Goal: Transaction & Acquisition: Purchase product/service

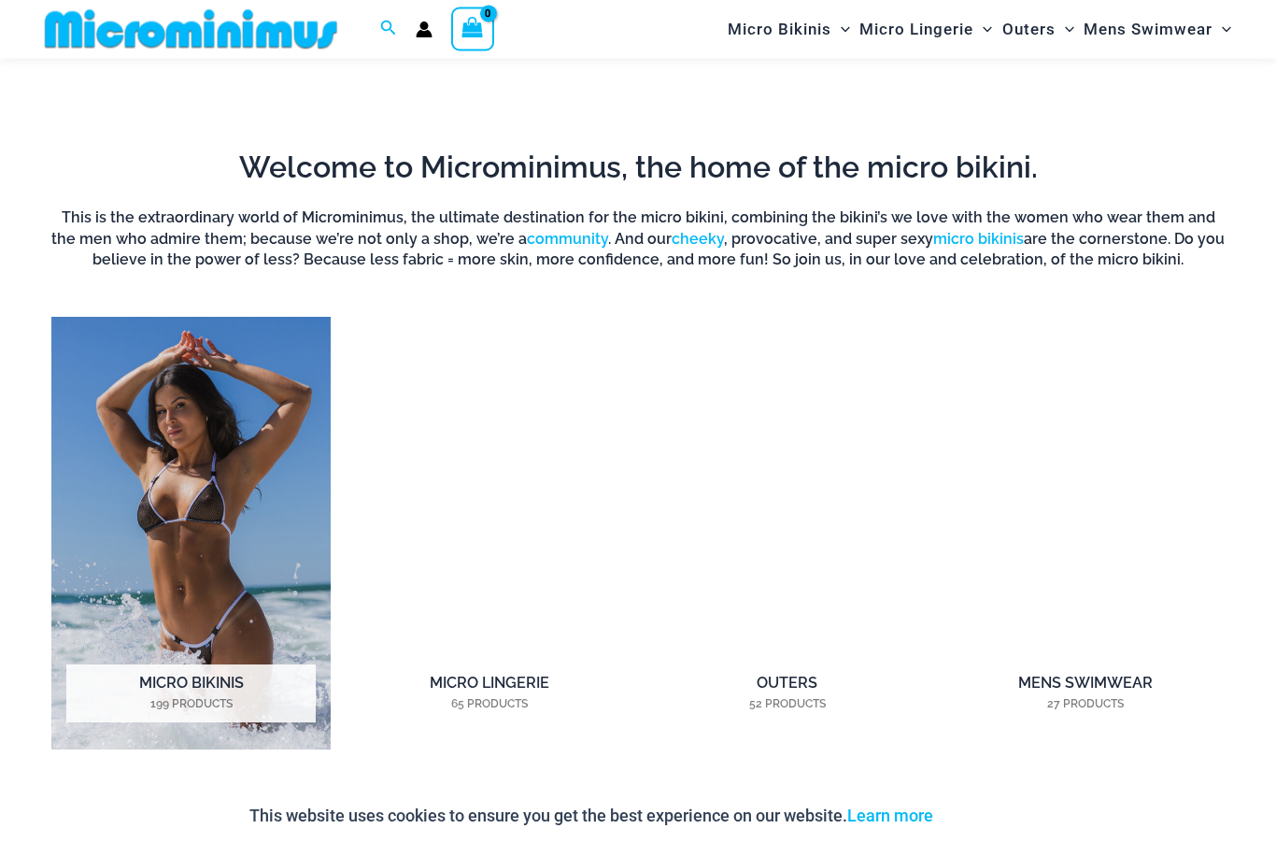
scroll to position [1118, 0]
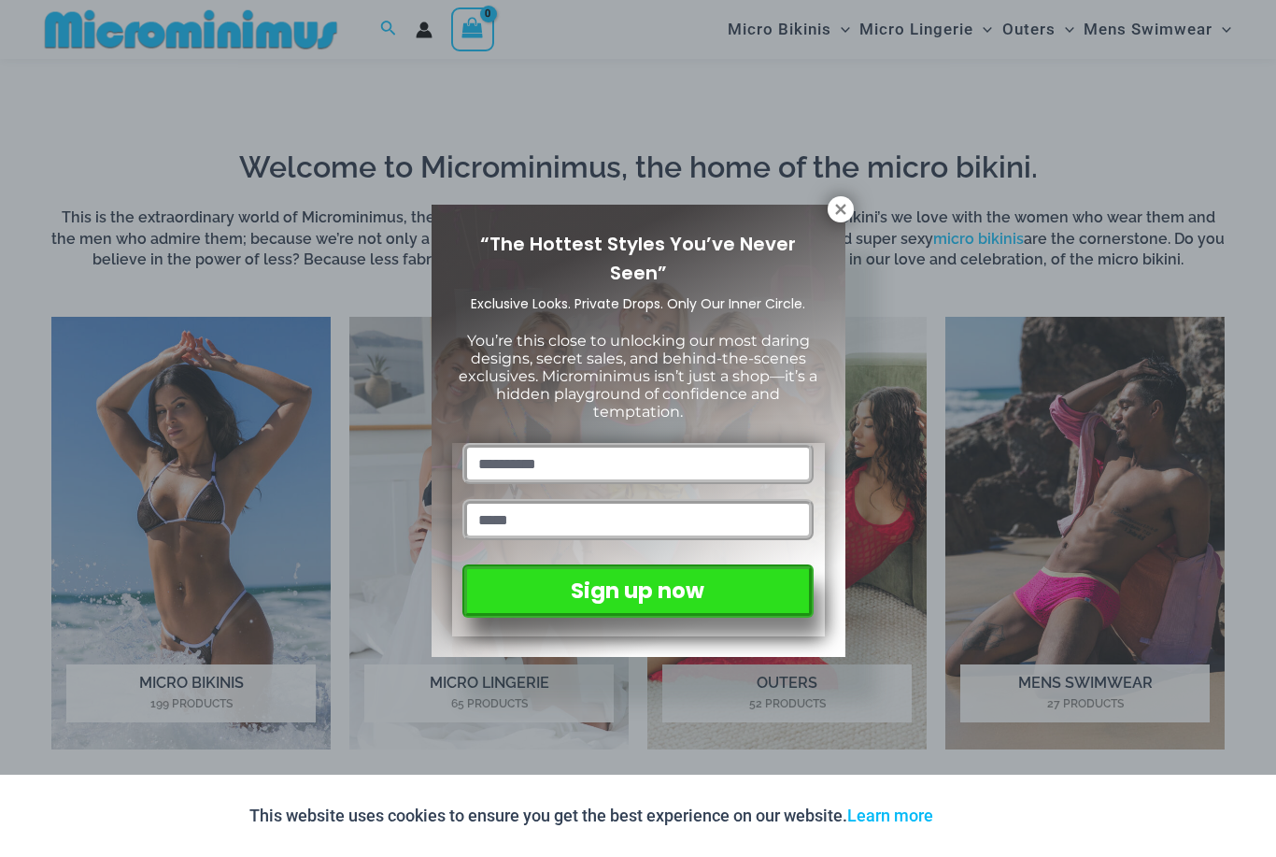
click at [849, 187] on div "“The Hottest Styles You’ve Never Seen” Exclusive Looks. Private Drops. Only Our…" at bounding box center [638, 428] width 1276 height 857
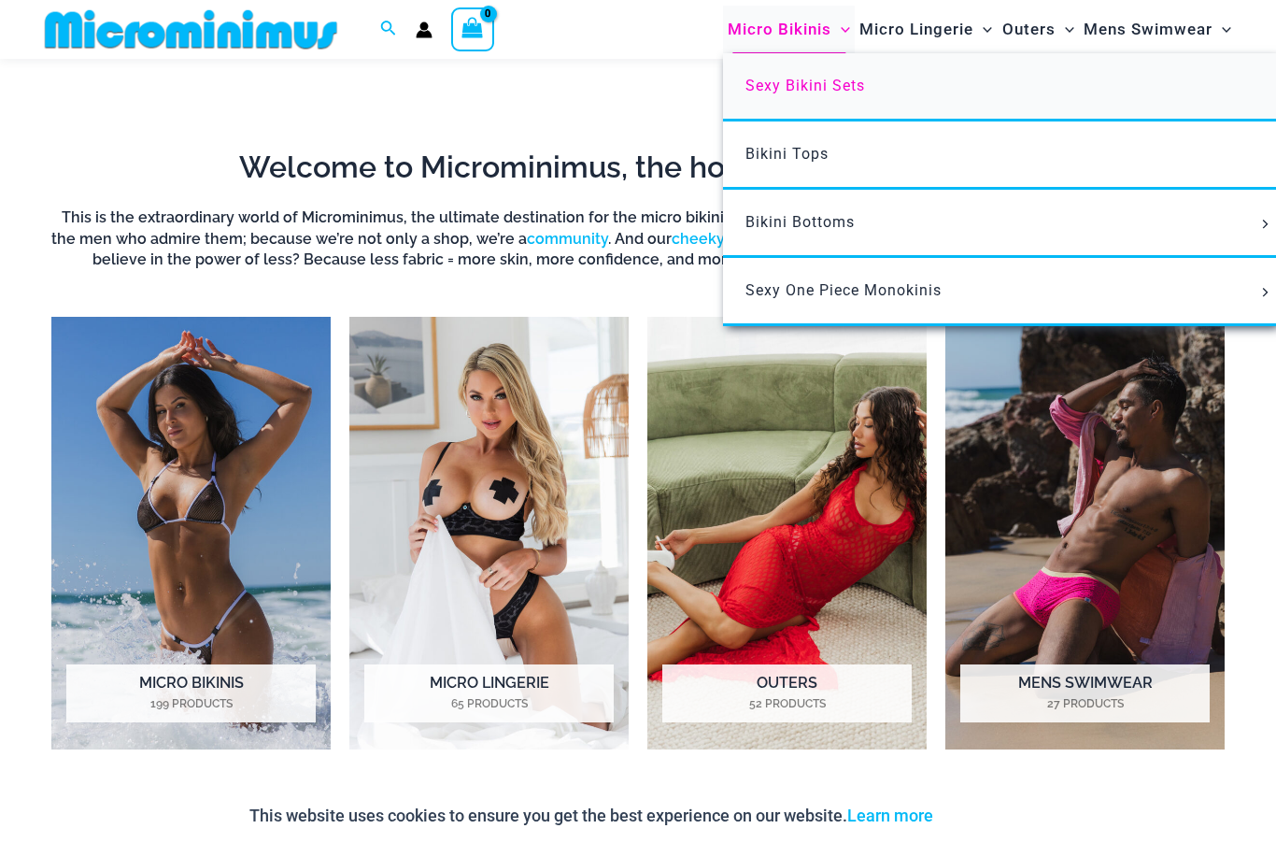
click at [817, 88] on span "Sexy Bikini Sets" at bounding box center [805, 86] width 120 height 18
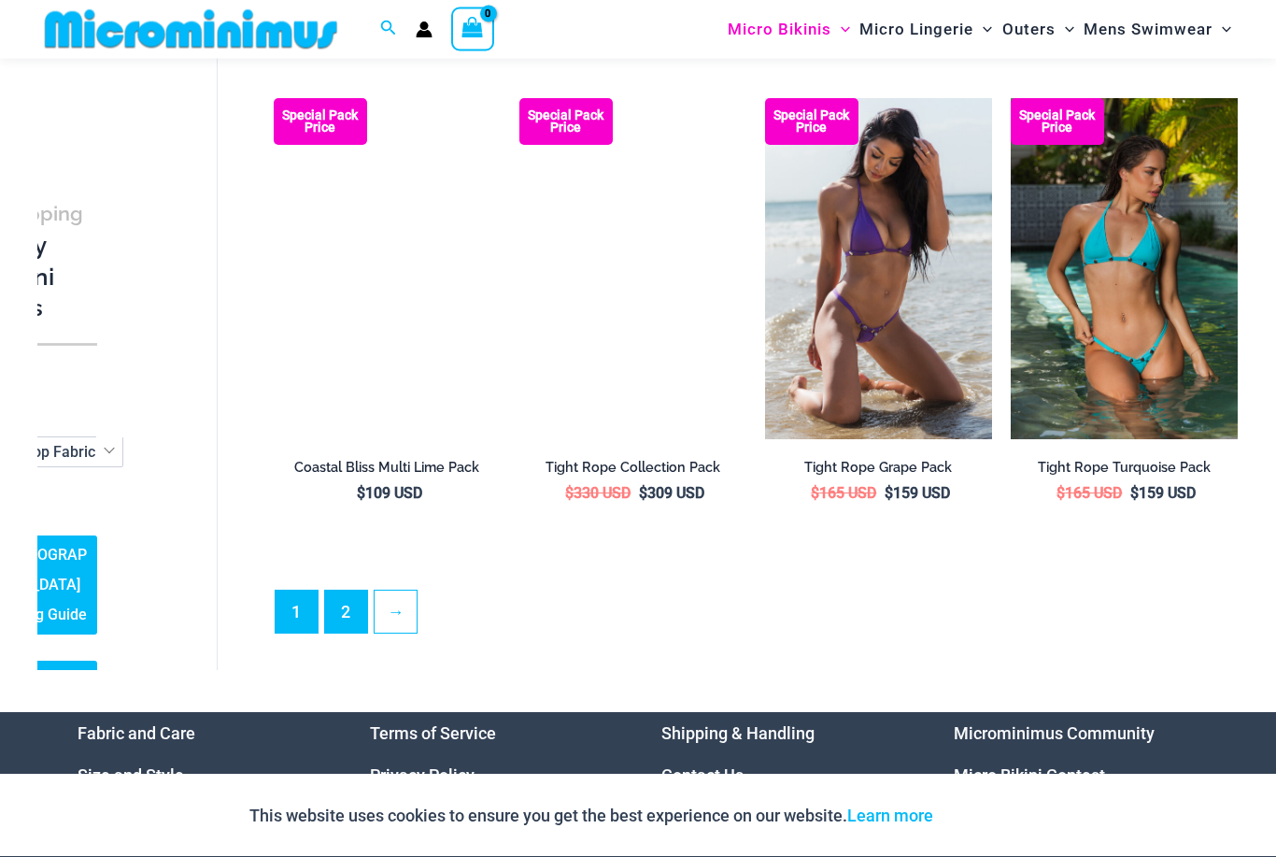
scroll to position [3498, 0]
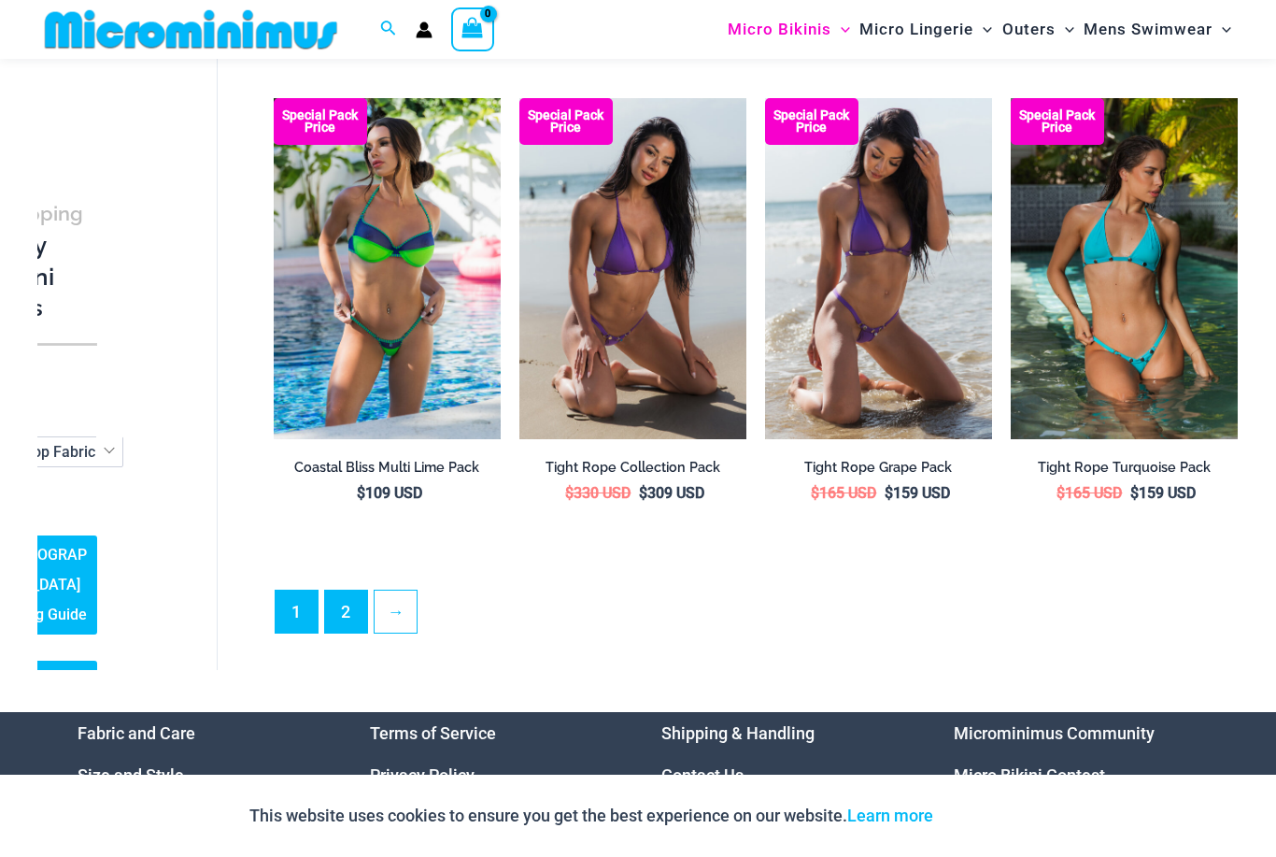
click at [345, 607] on link "2" at bounding box center [346, 611] width 42 height 42
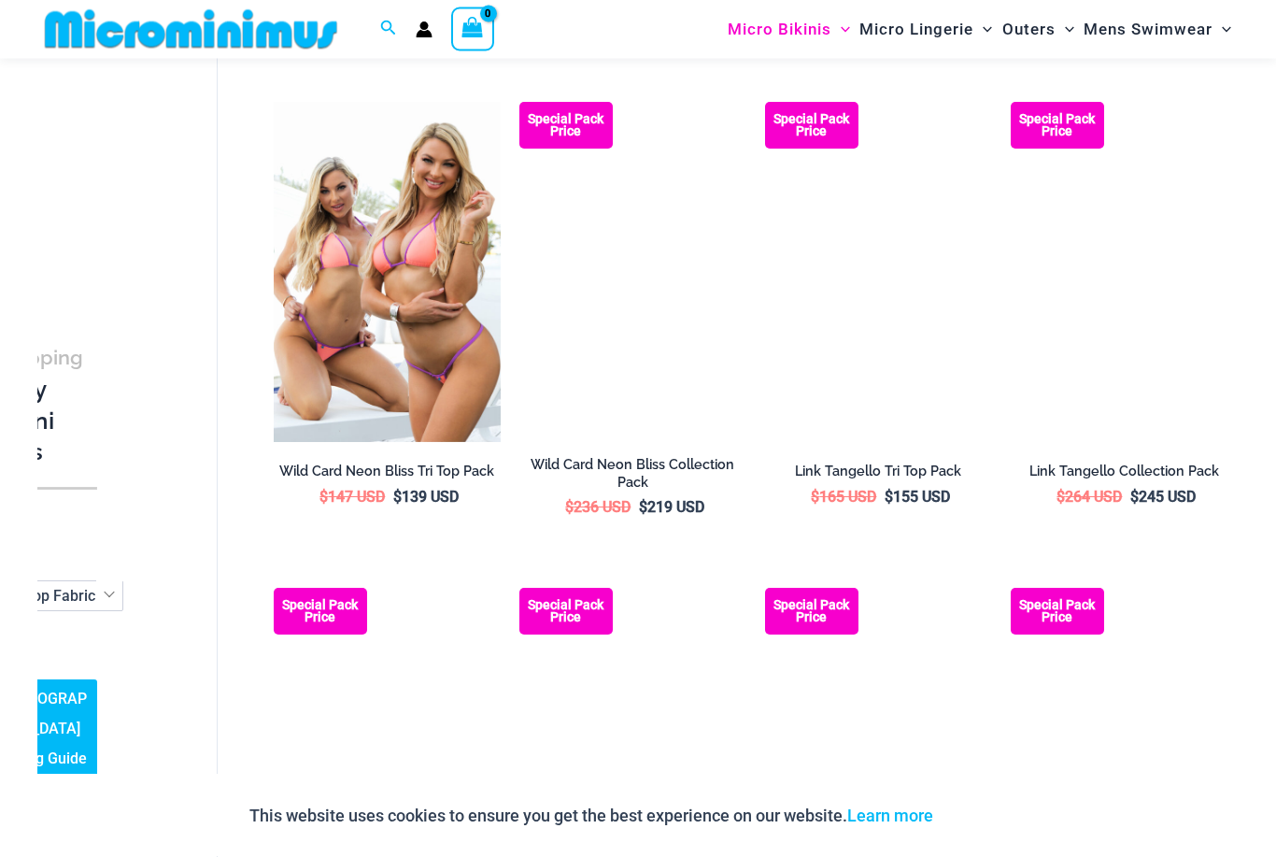
scroll to position [1066, 0]
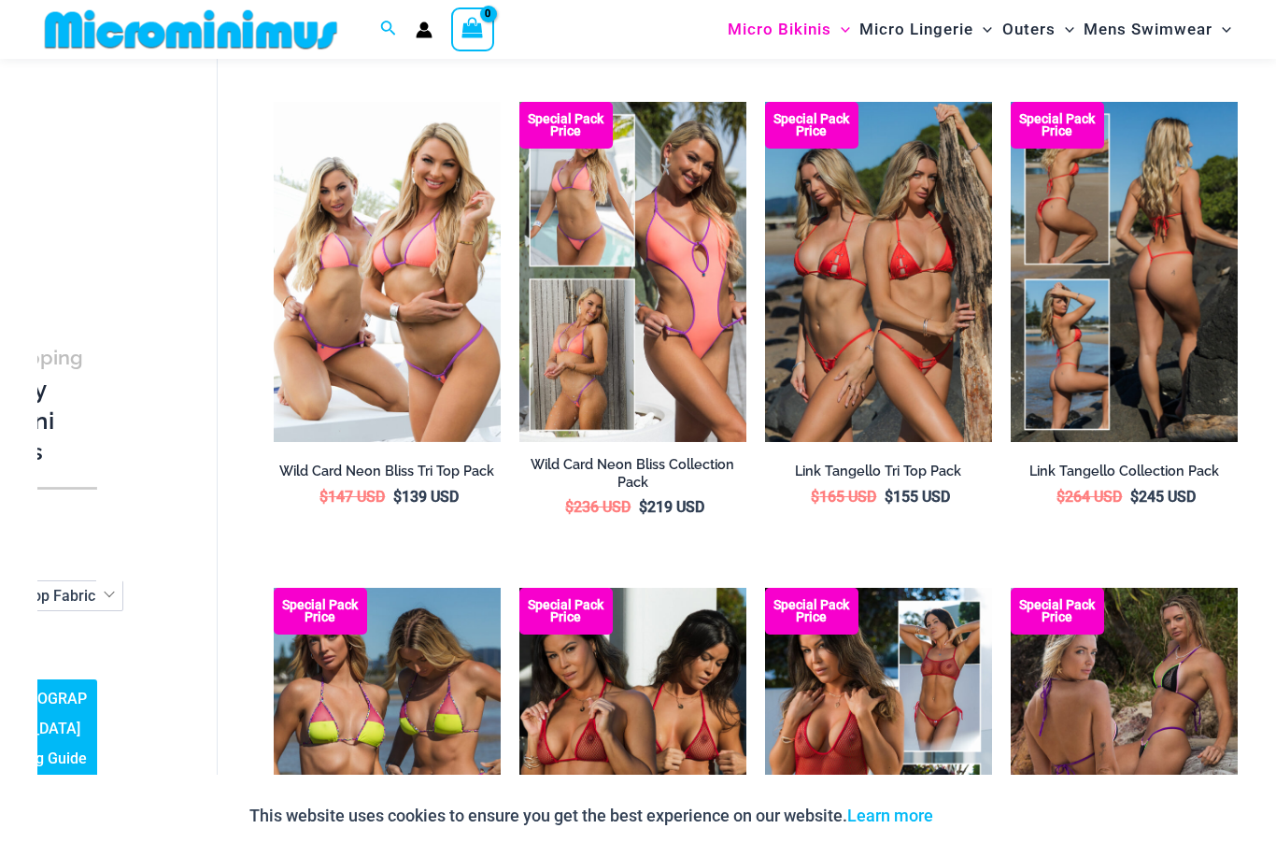
click at [1170, 264] on img at bounding box center [1124, 272] width 227 height 341
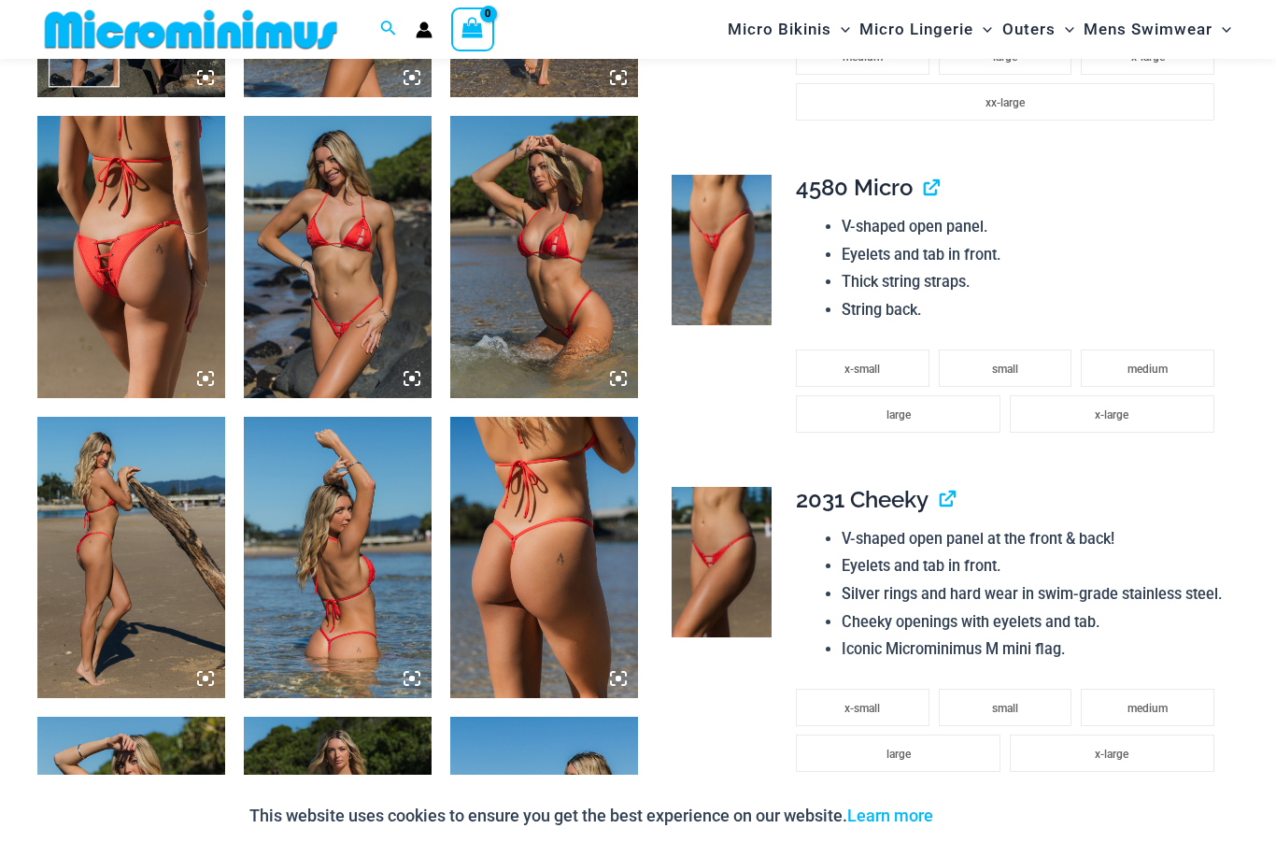
scroll to position [1252, 0]
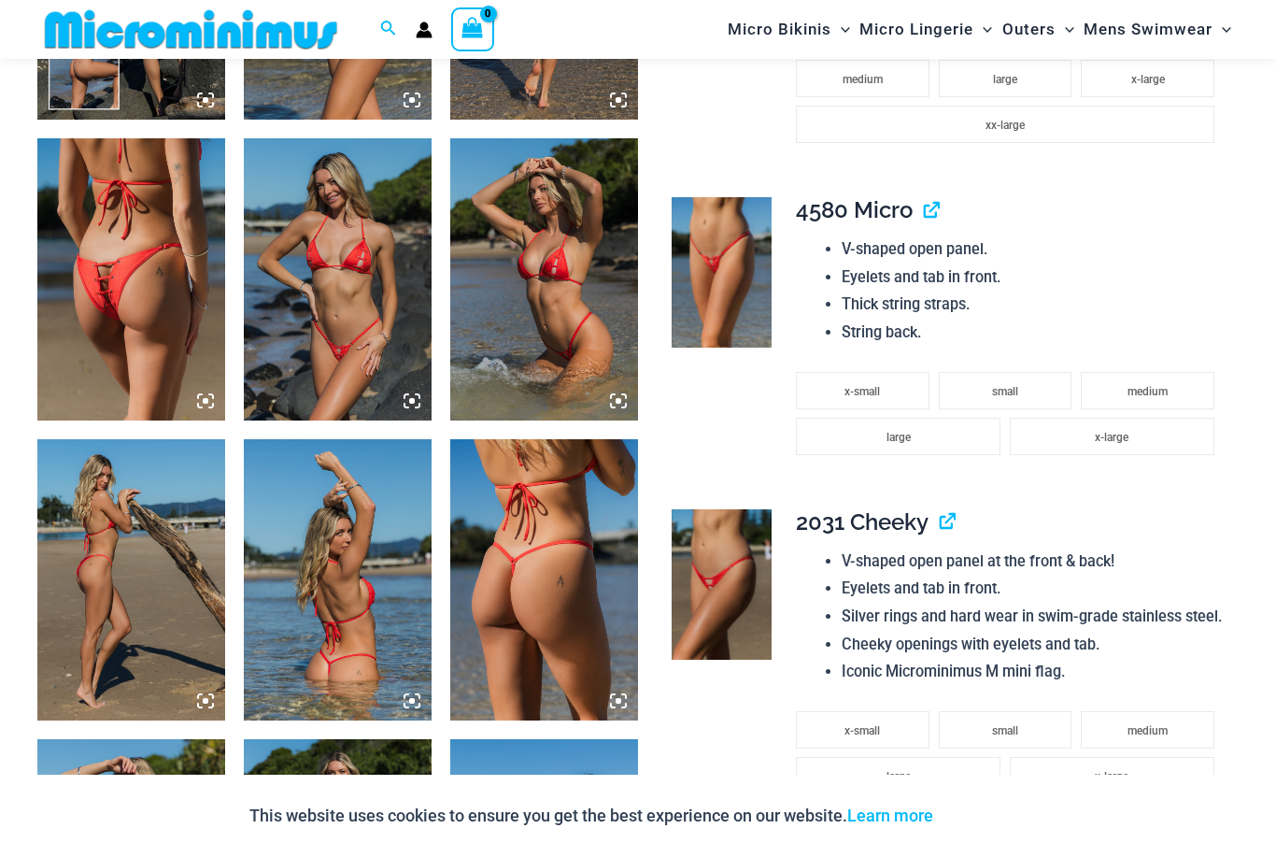
click at [476, 23] on icon "View Shopping Cart, empty" at bounding box center [472, 27] width 21 height 21
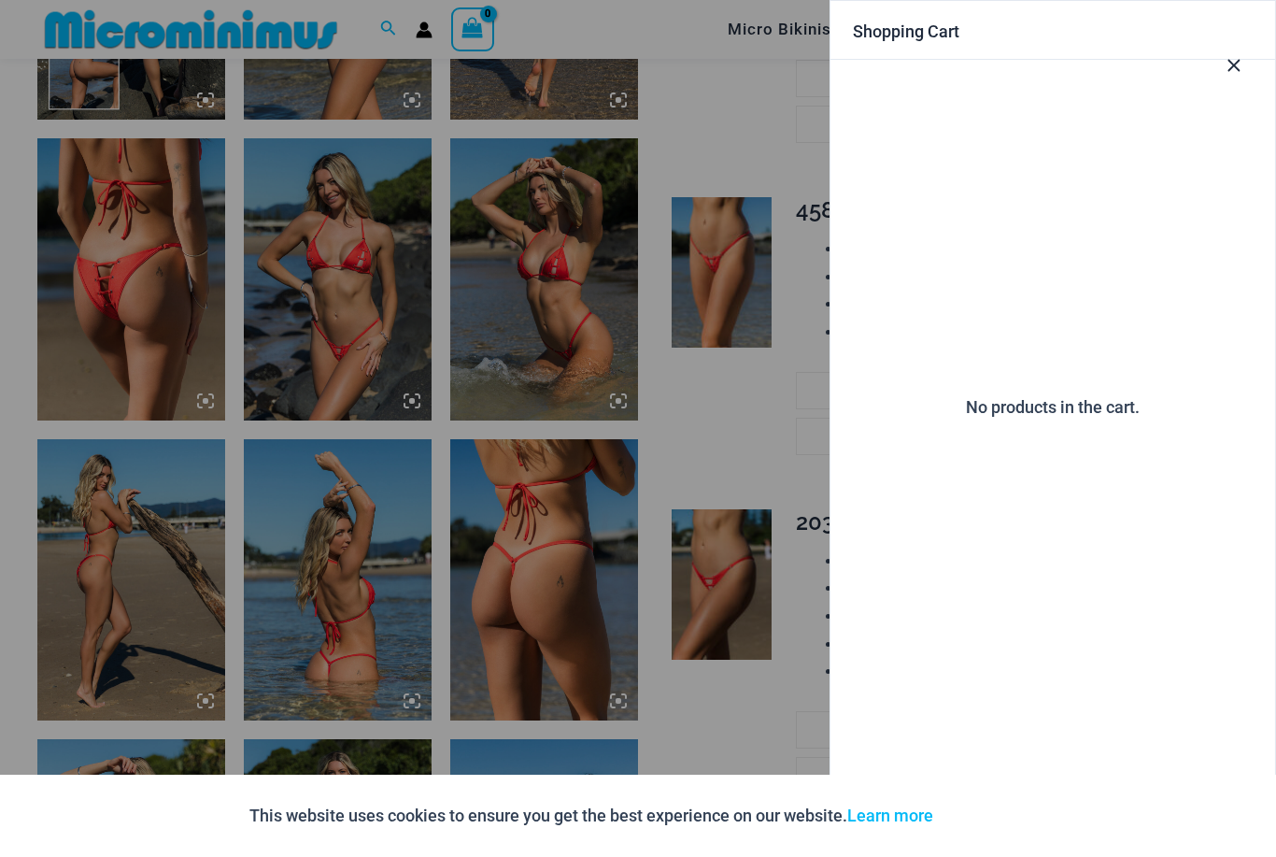
click at [1222, 87] on button "Close Cart Drawer" at bounding box center [1234, 63] width 82 height 92
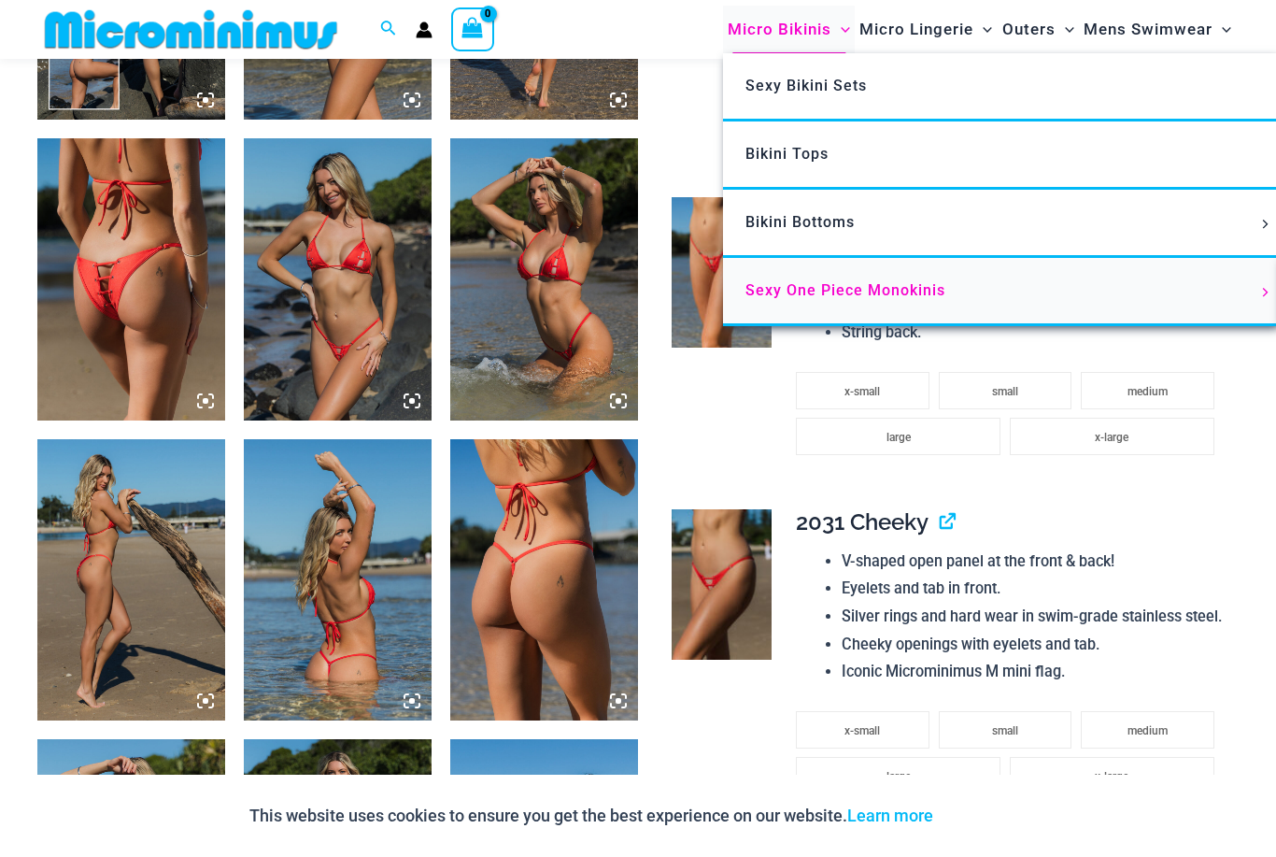
click at [877, 299] on link "Sexy One Piece Monokinis" at bounding box center [1001, 292] width 556 height 68
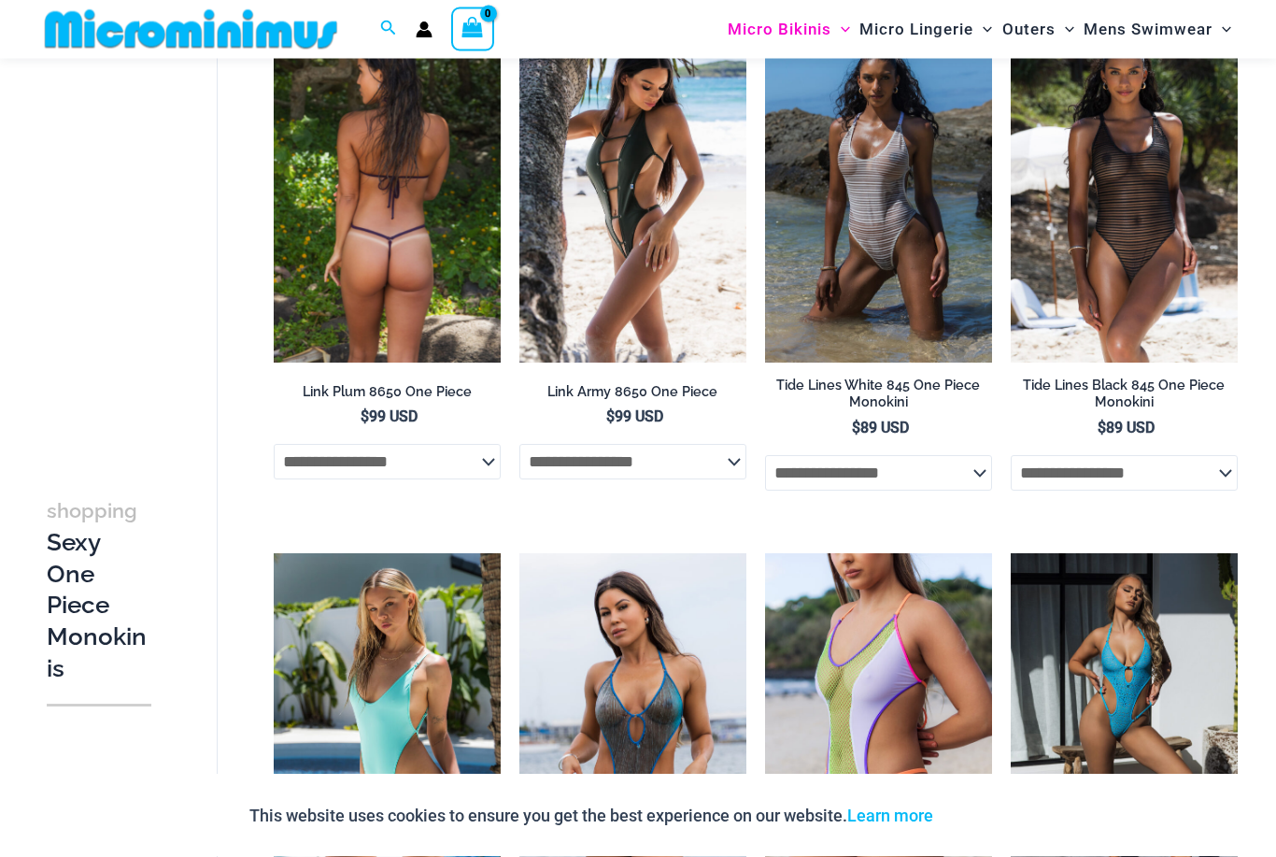
scroll to position [1777, 0]
click at [402, 253] on img at bounding box center [387, 192] width 227 height 341
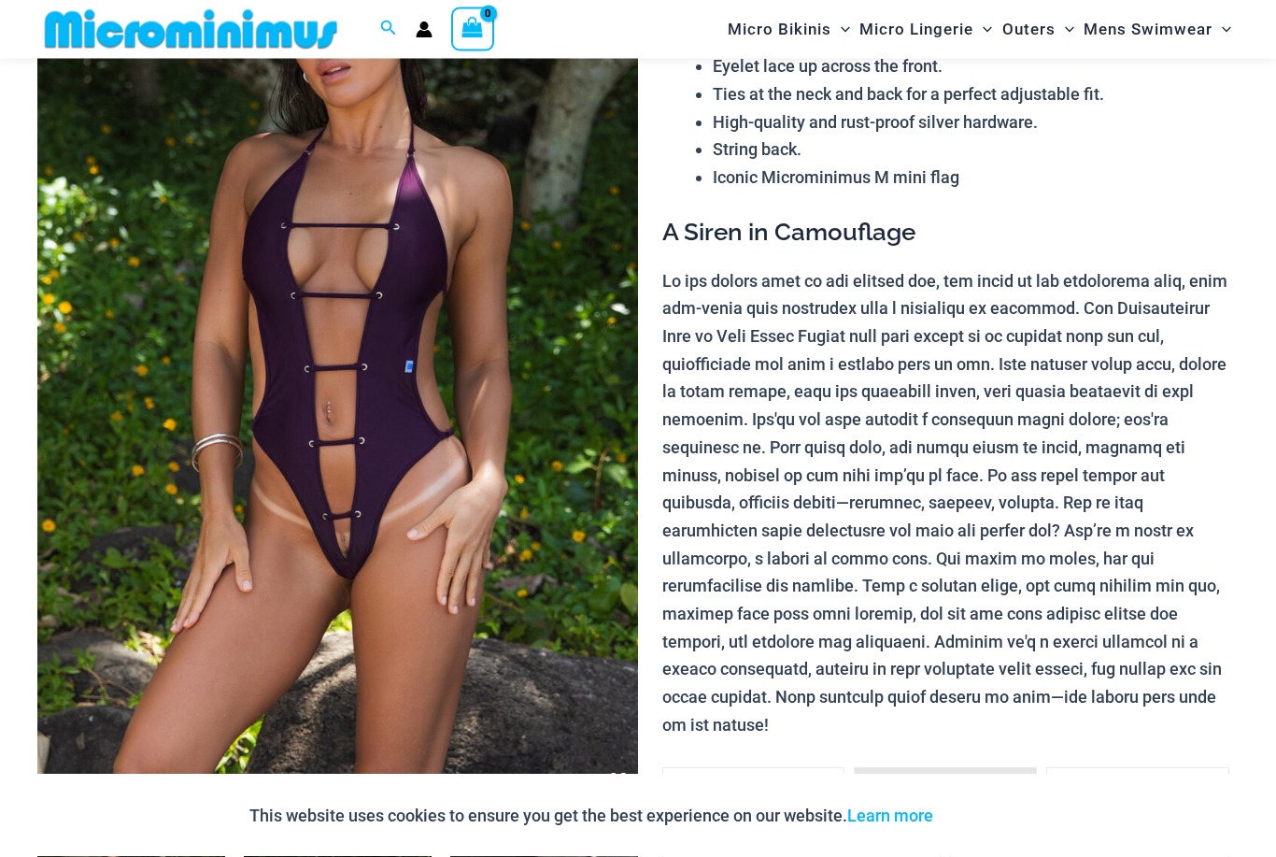
scroll to position [293, 0]
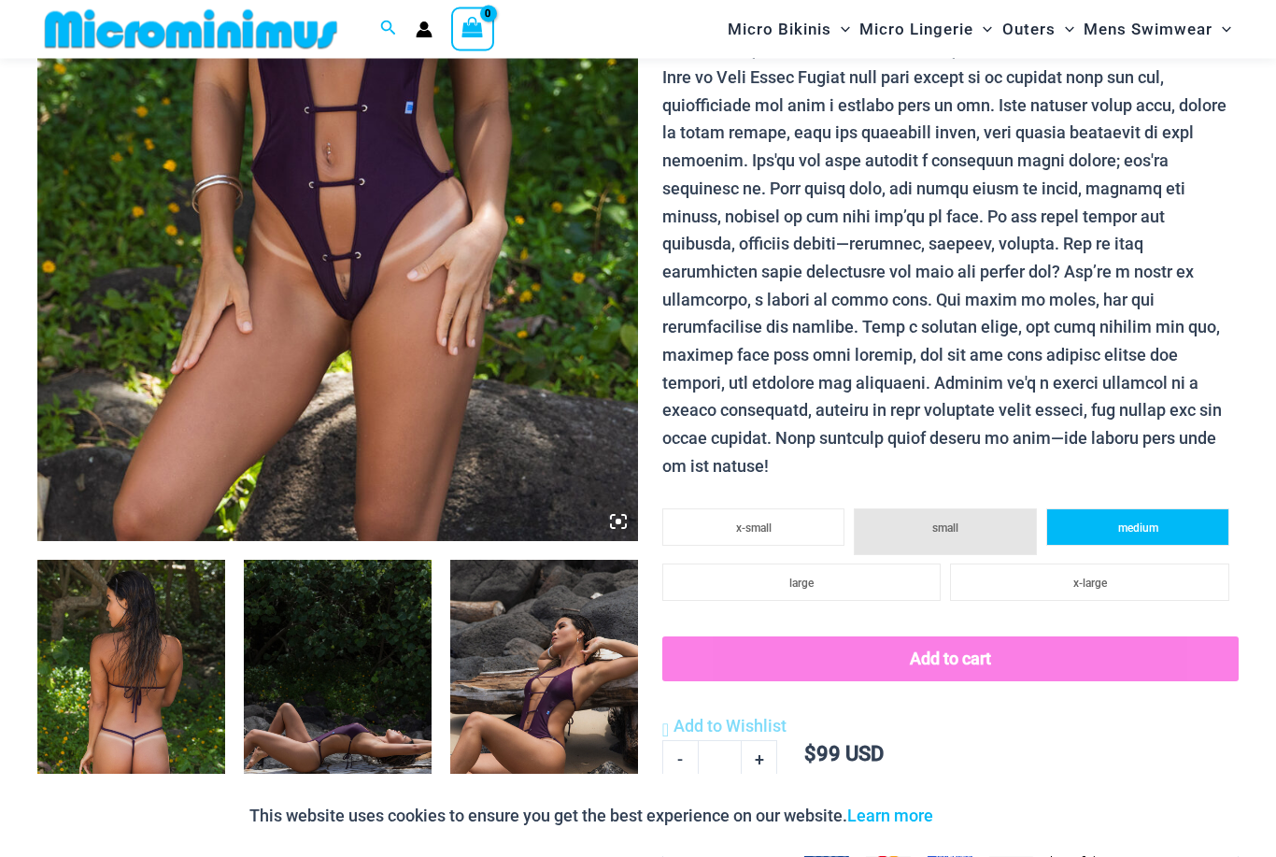
click at [1156, 509] on li "medium" at bounding box center [1137, 527] width 183 height 37
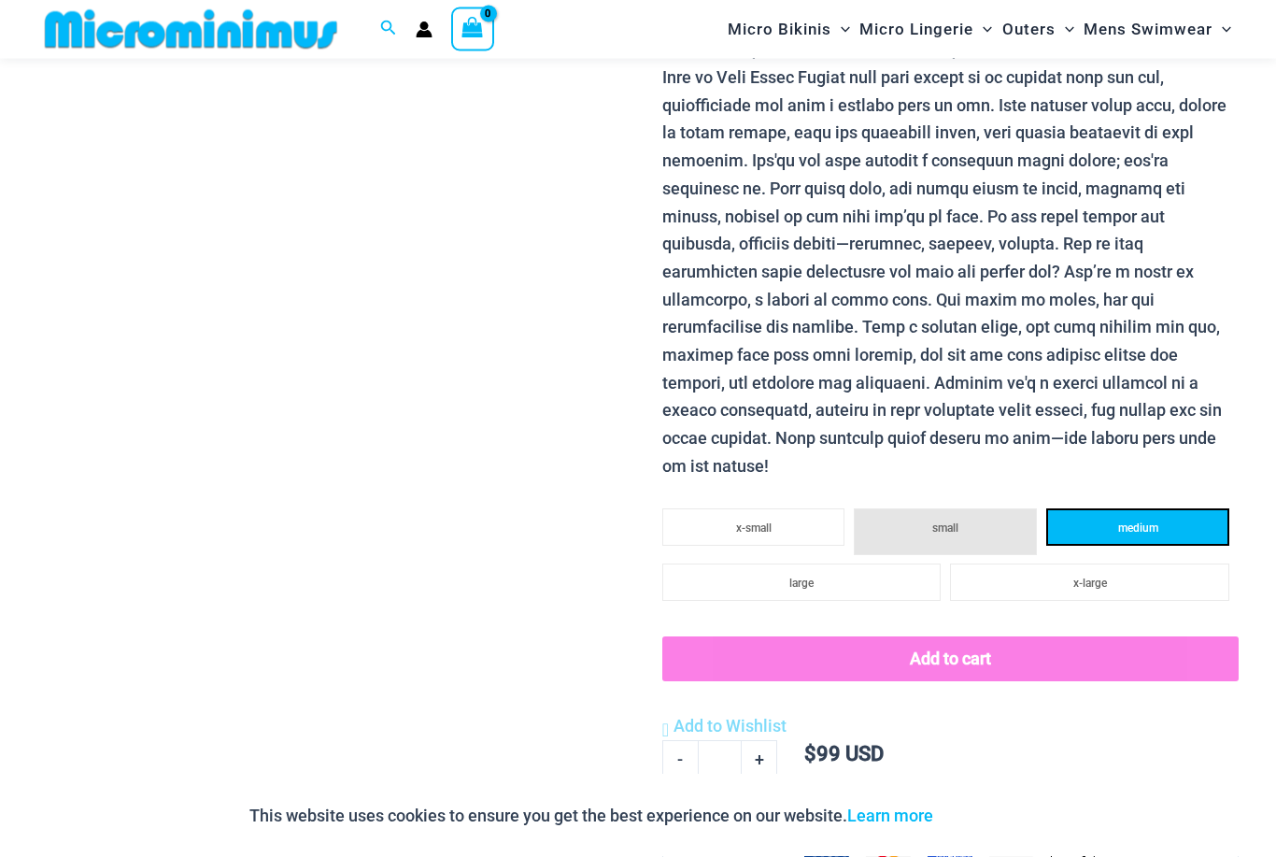
scroll to position [531, 0]
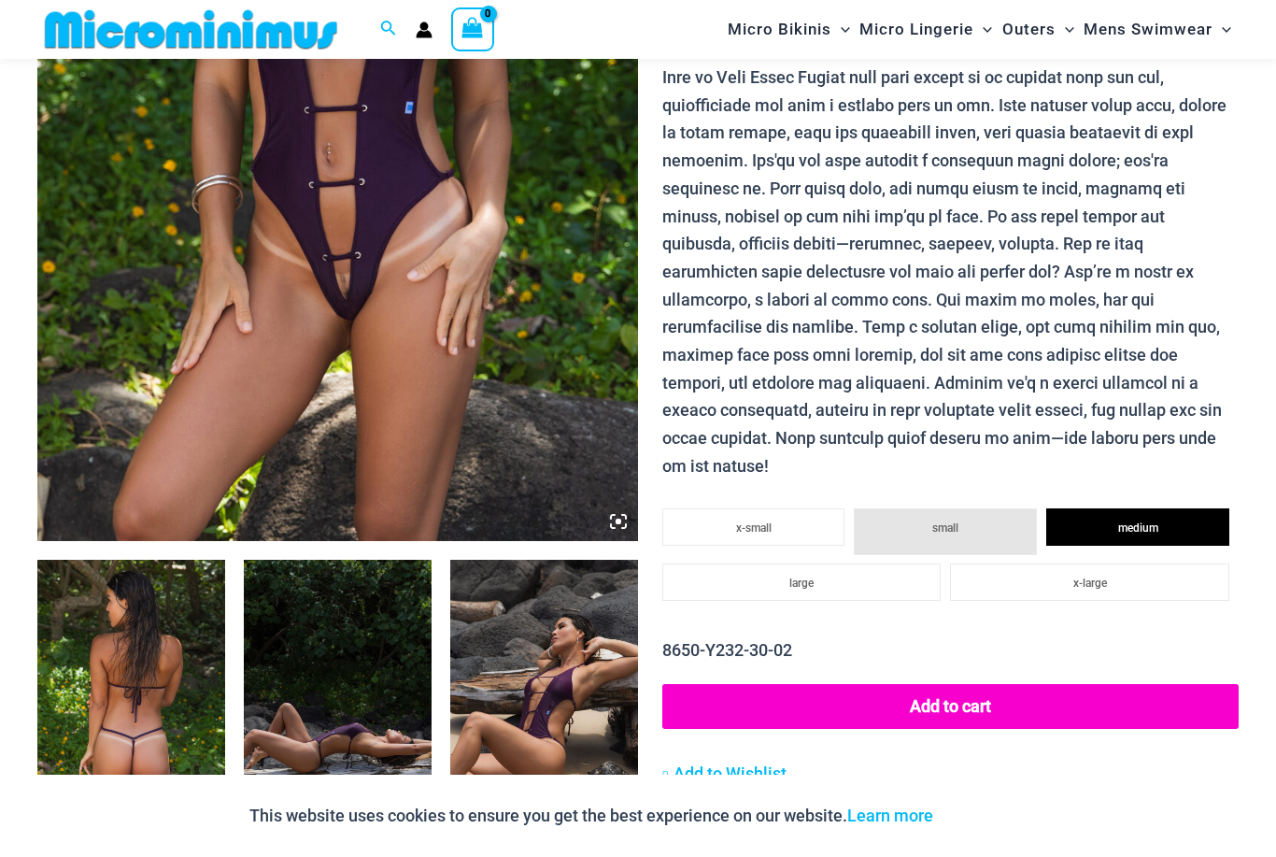
click at [98, 725] on img at bounding box center [131, 700] width 188 height 281
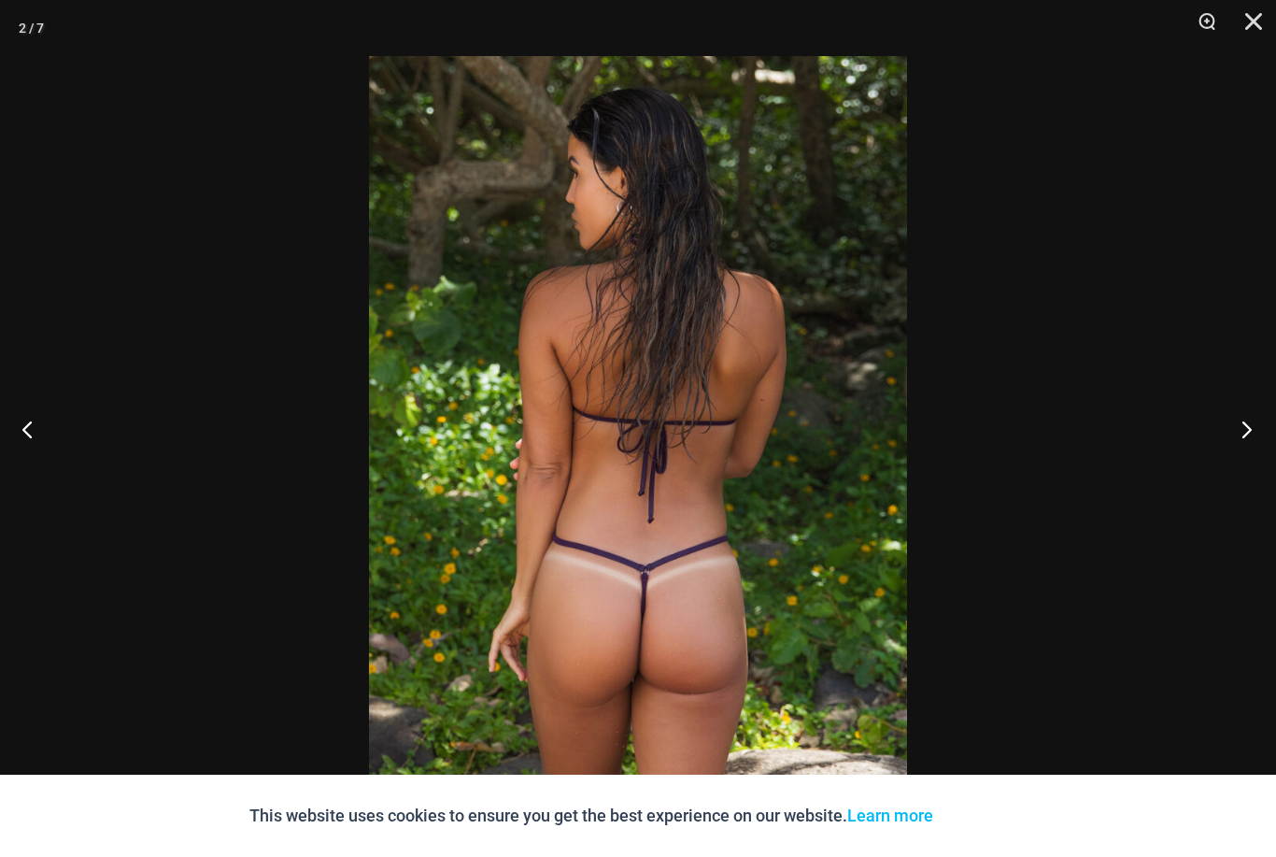
click at [1262, 457] on button "Next" at bounding box center [1241, 428] width 70 height 93
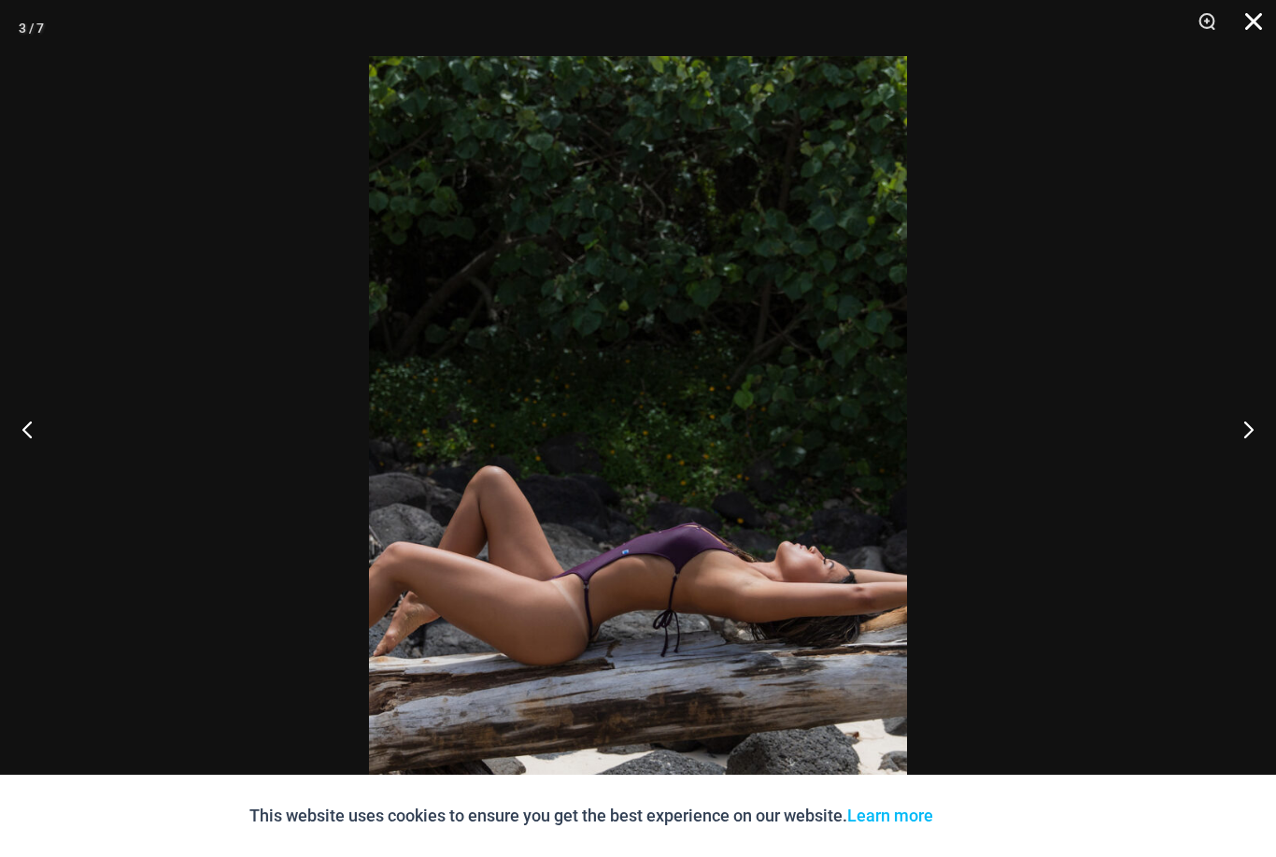
click at [1261, 27] on button "Close" at bounding box center [1247, 28] width 47 height 56
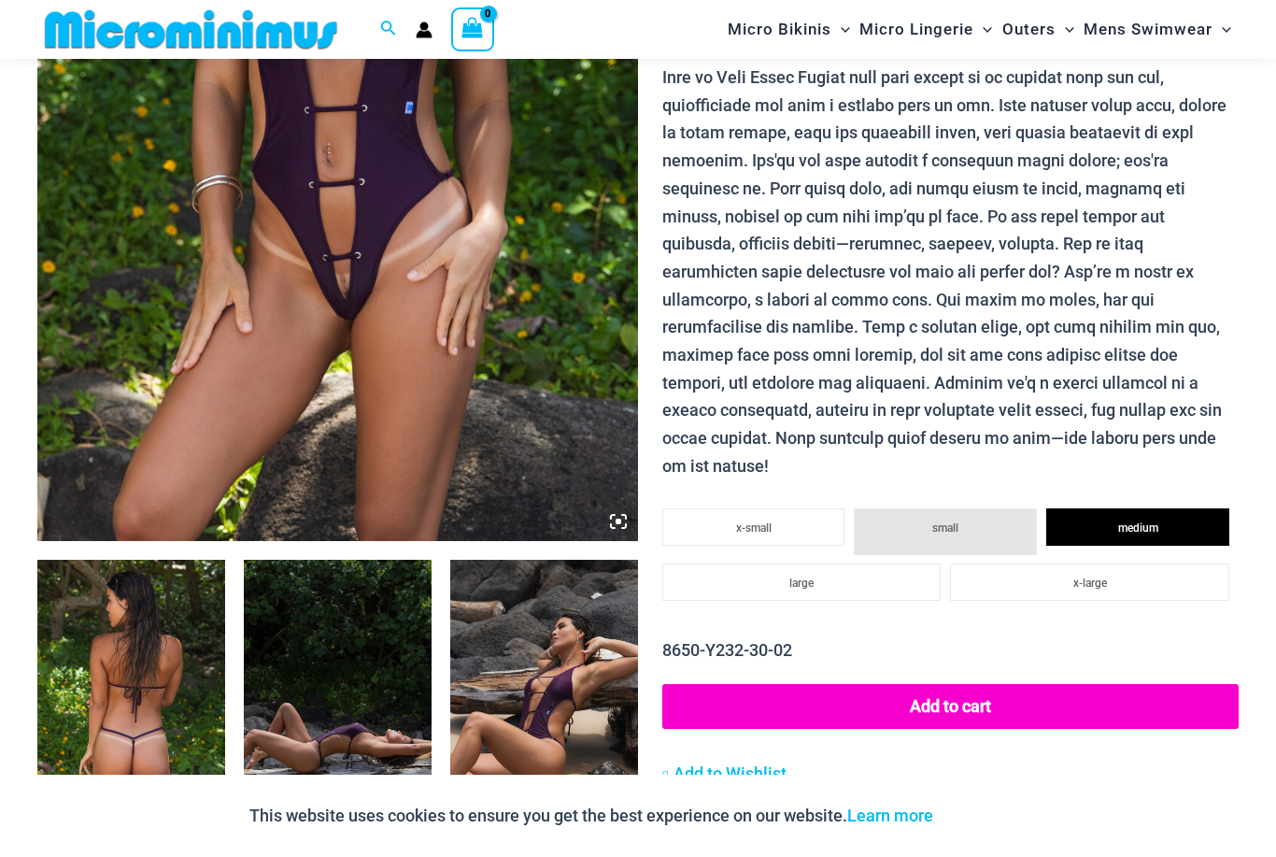
click at [968, 684] on button "Add to cart" at bounding box center [950, 706] width 576 height 45
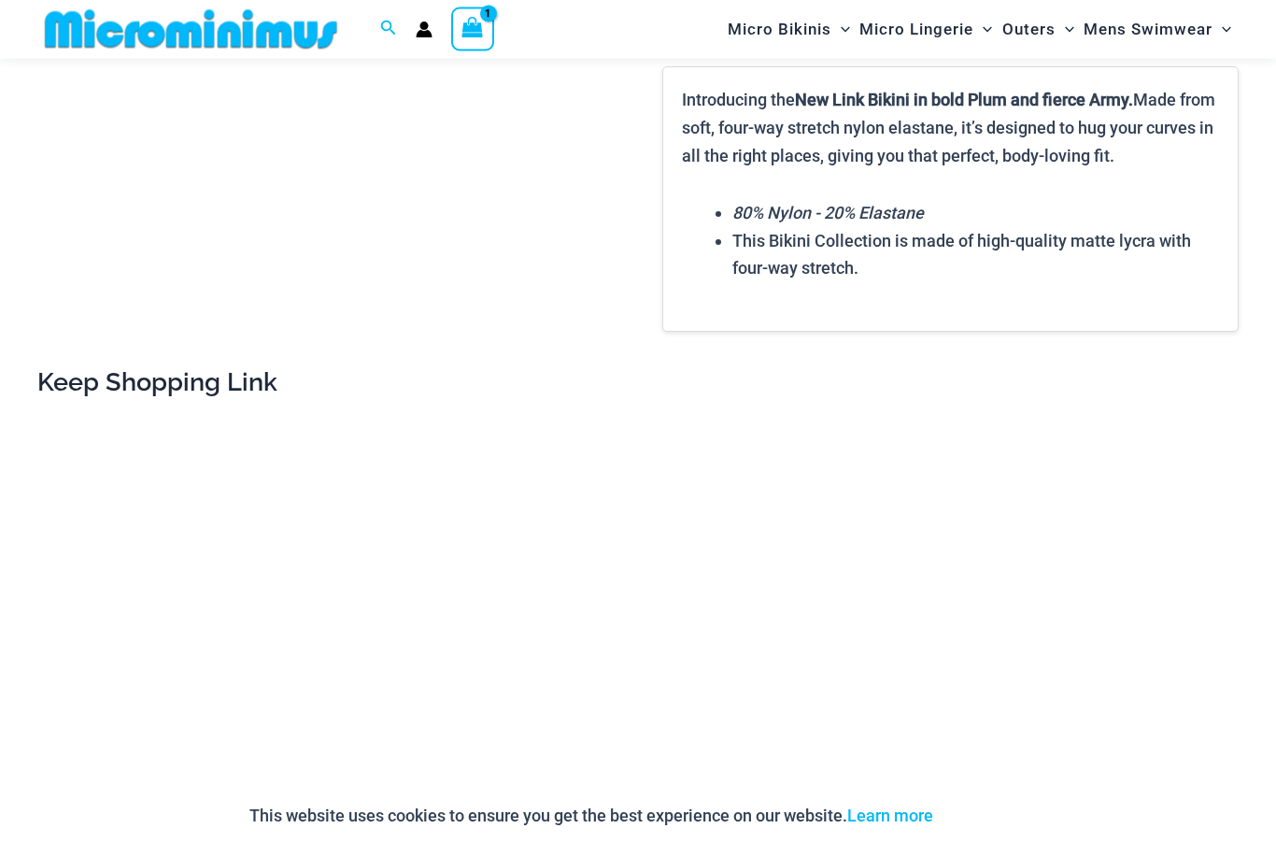
scroll to position [1668, 0]
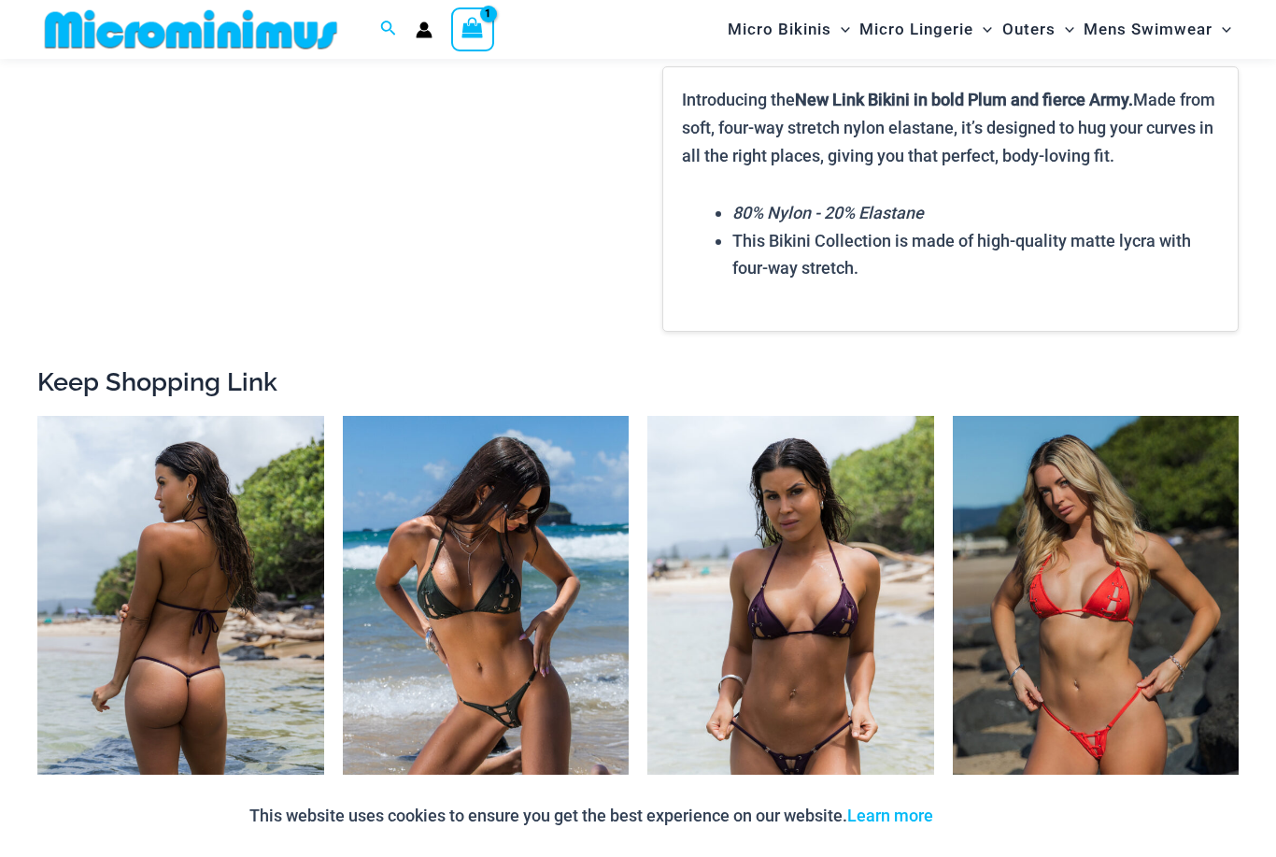
click at [102, 683] on img at bounding box center [180, 631] width 287 height 430
click at [101, 639] on img at bounding box center [180, 631] width 287 height 430
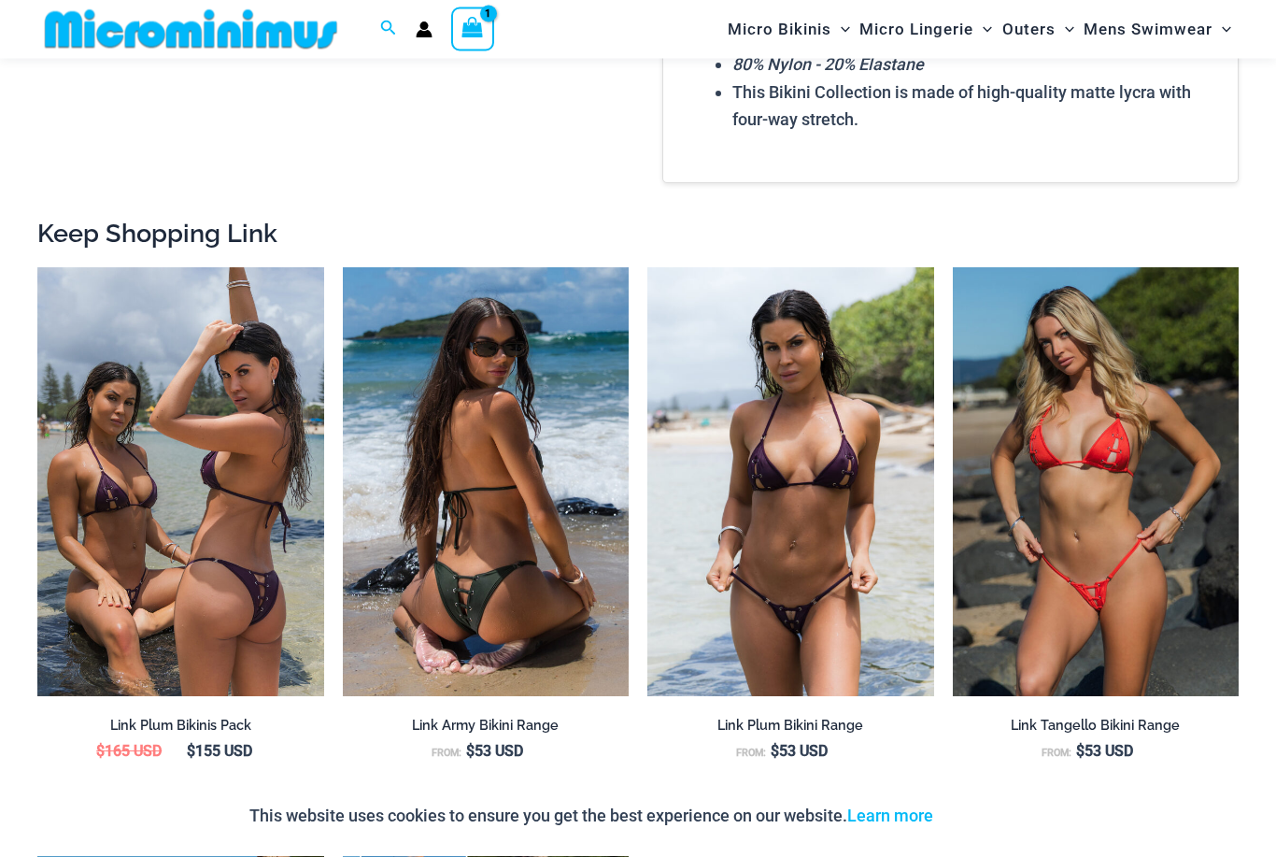
scroll to position [1817, 0]
click at [506, 413] on img at bounding box center [486, 482] width 287 height 430
click at [524, 445] on img at bounding box center [486, 482] width 287 height 430
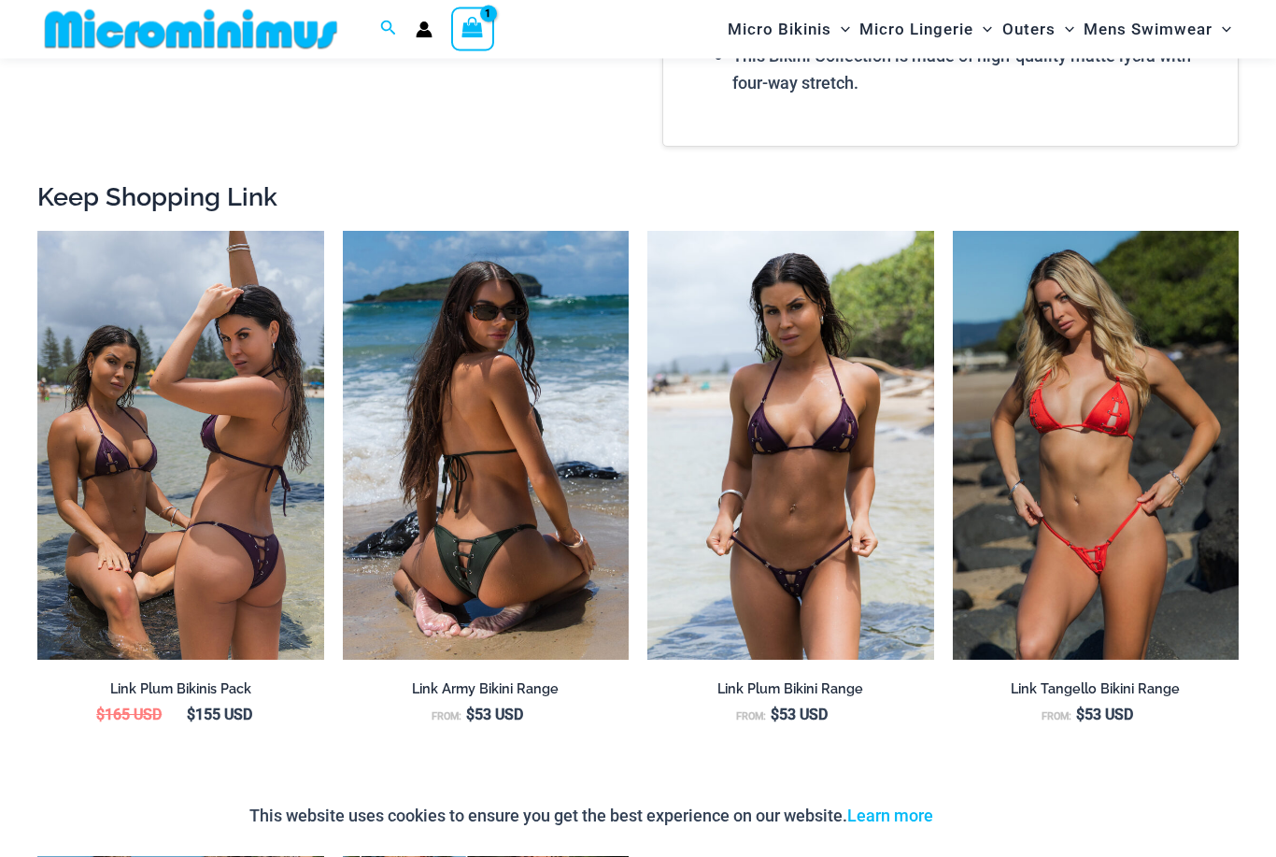
scroll to position [1853, 0]
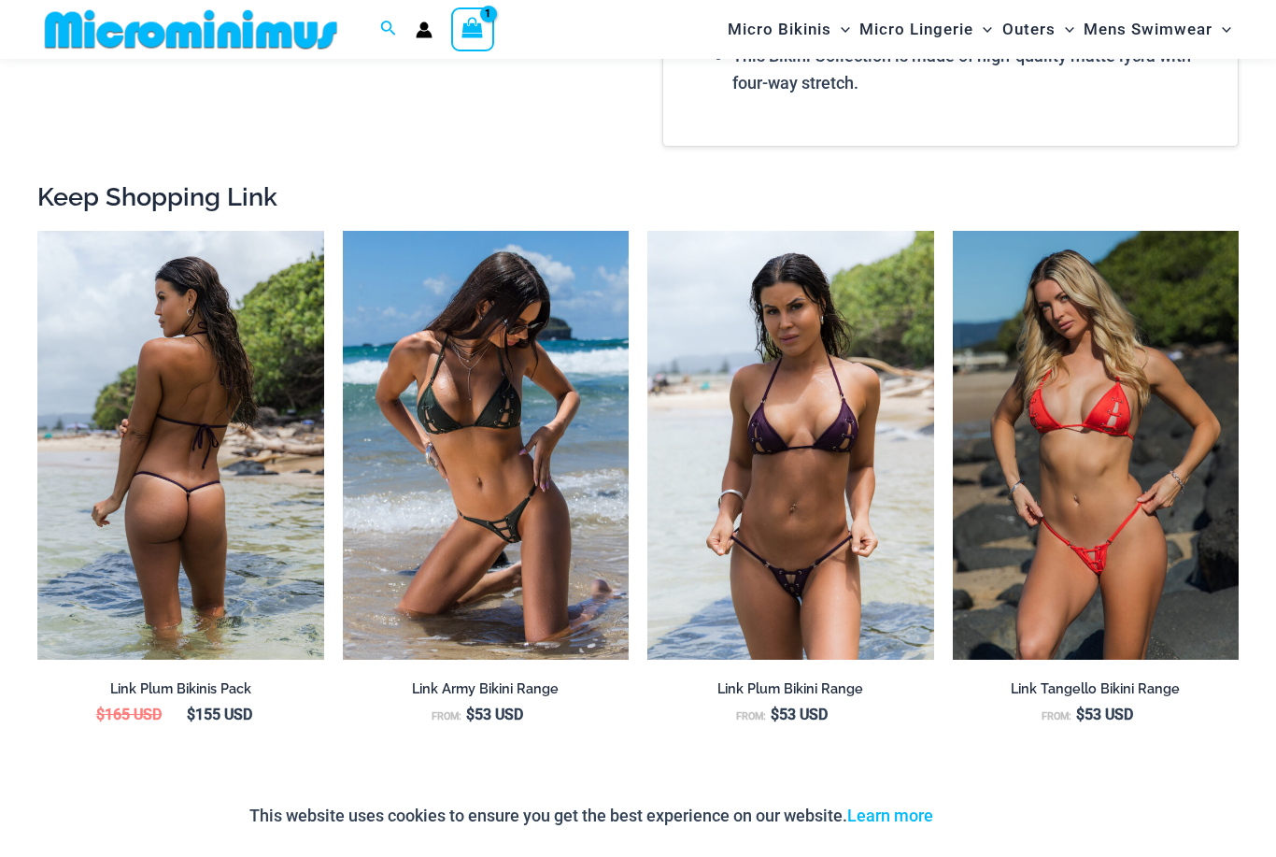
click at [87, 563] on img at bounding box center [180, 446] width 287 height 430
click at [102, 509] on img at bounding box center [180, 446] width 287 height 430
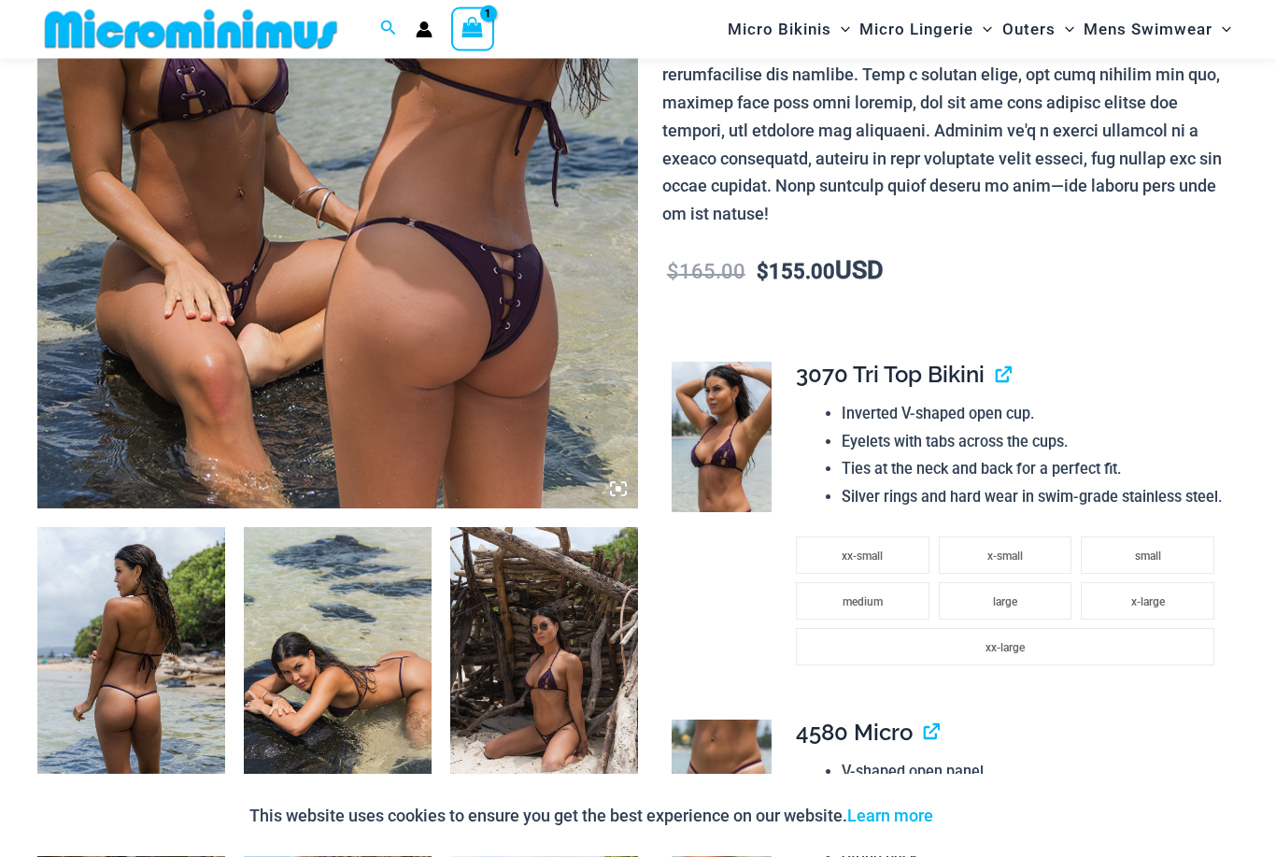
scroll to position [583, 0]
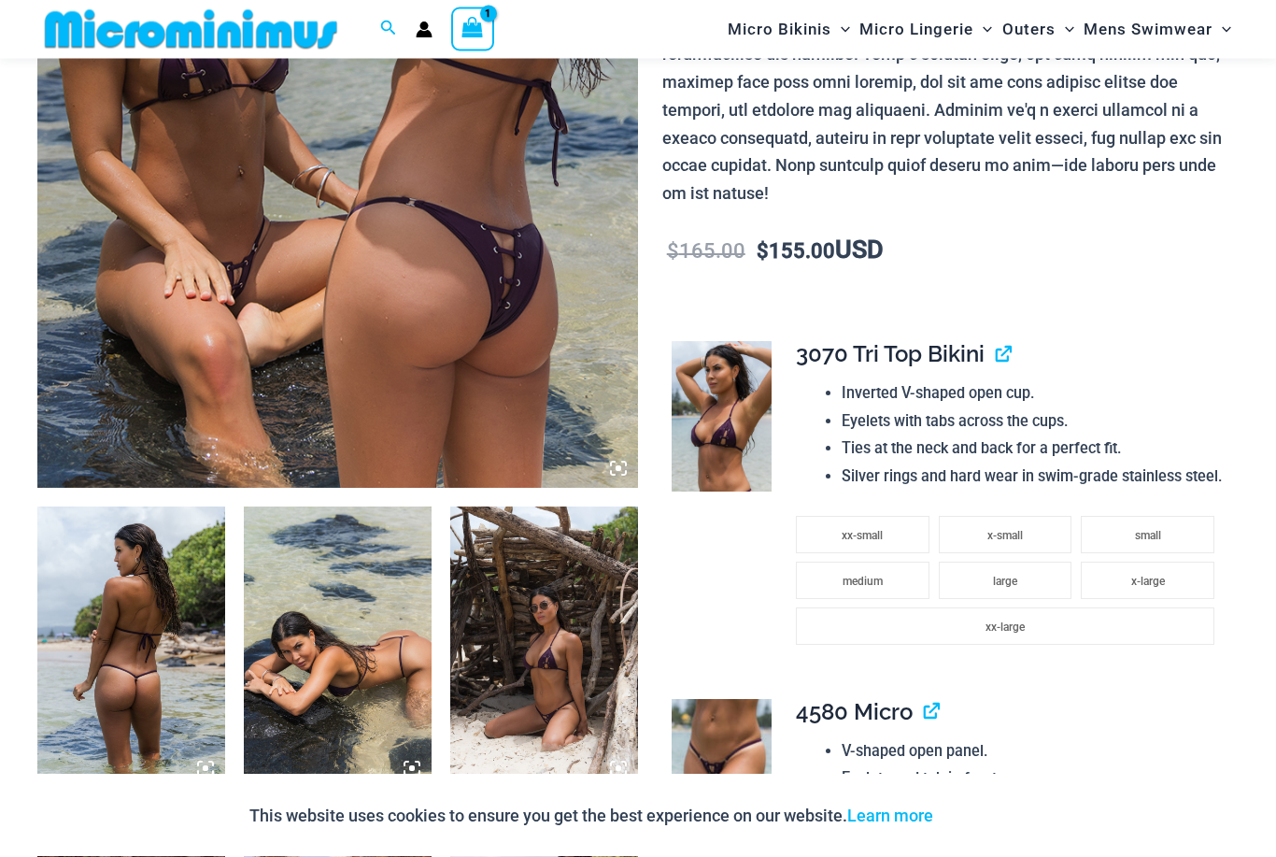
click at [1166, 514] on td "**********" at bounding box center [1010, 594] width 428 height 160
click at [1163, 469] on div "**********" at bounding box center [1010, 507] width 428 height 330
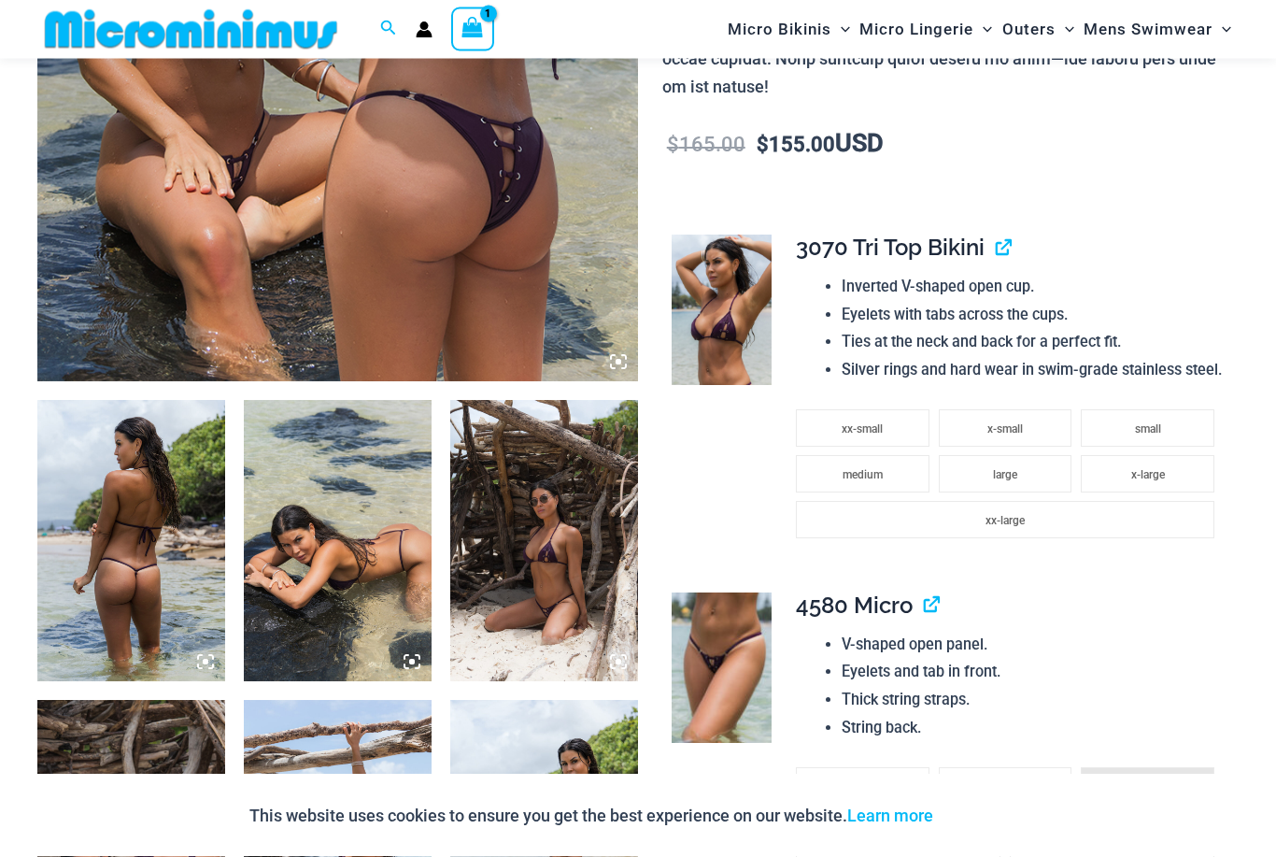
scroll to position [690, 0]
click at [1168, 409] on li "small" at bounding box center [1148, 427] width 134 height 37
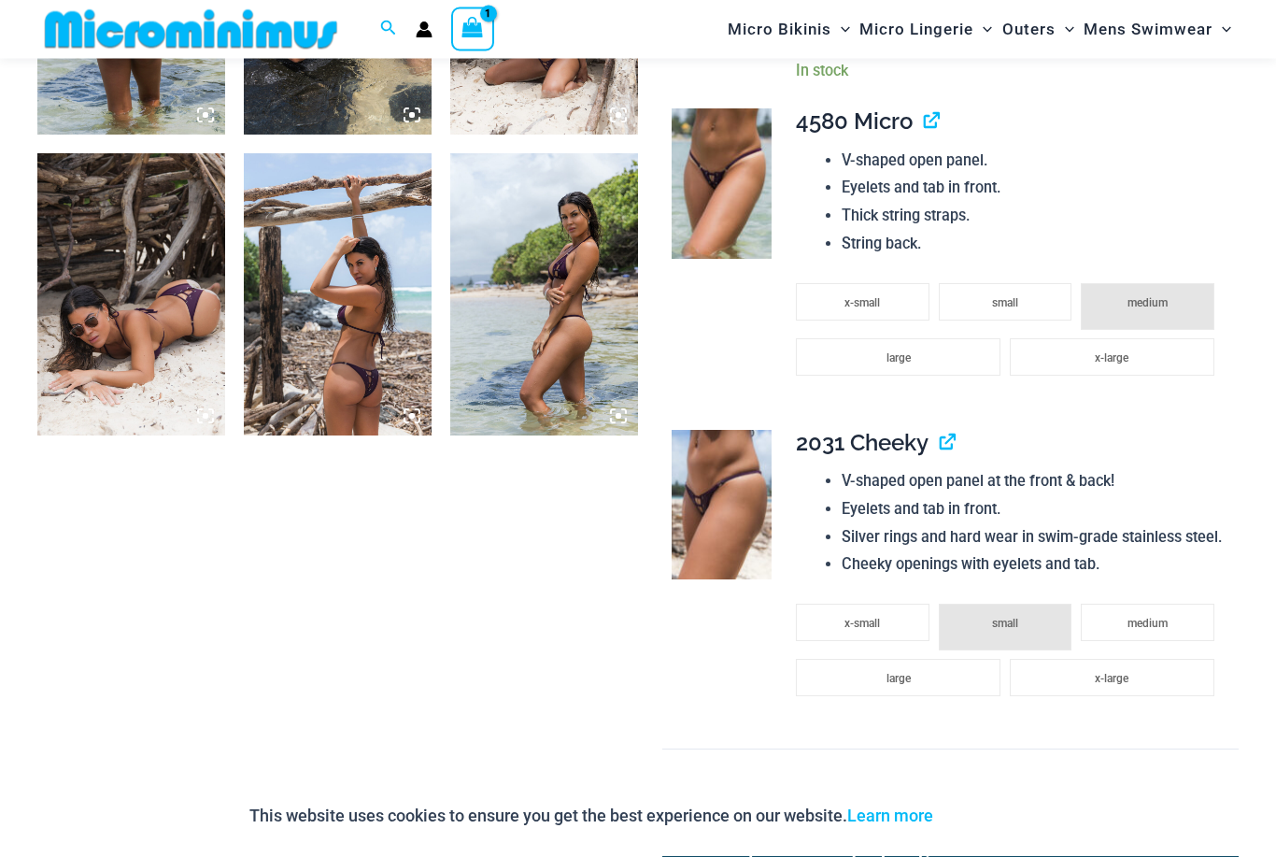
scroll to position [1239, 0]
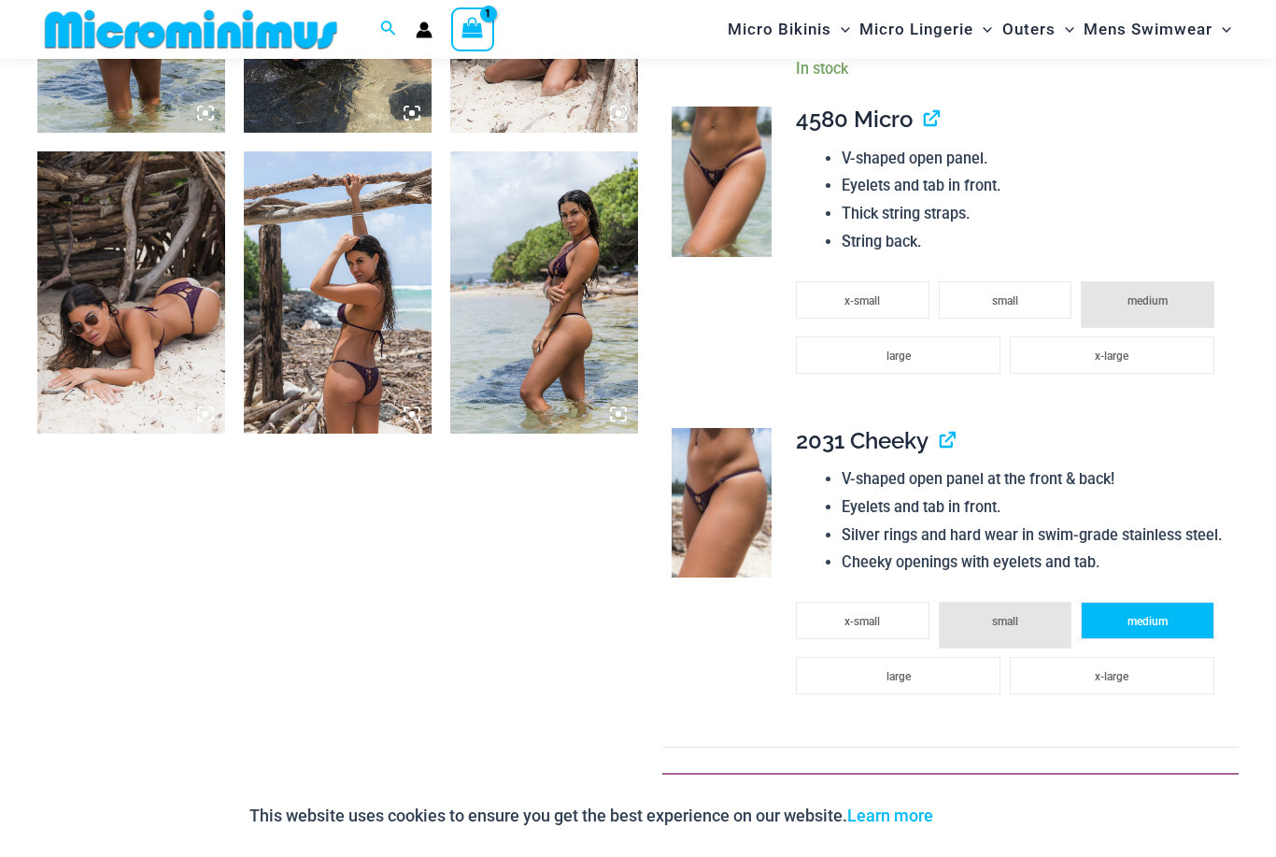
click at [1185, 602] on li "medium" at bounding box center [1148, 620] width 134 height 37
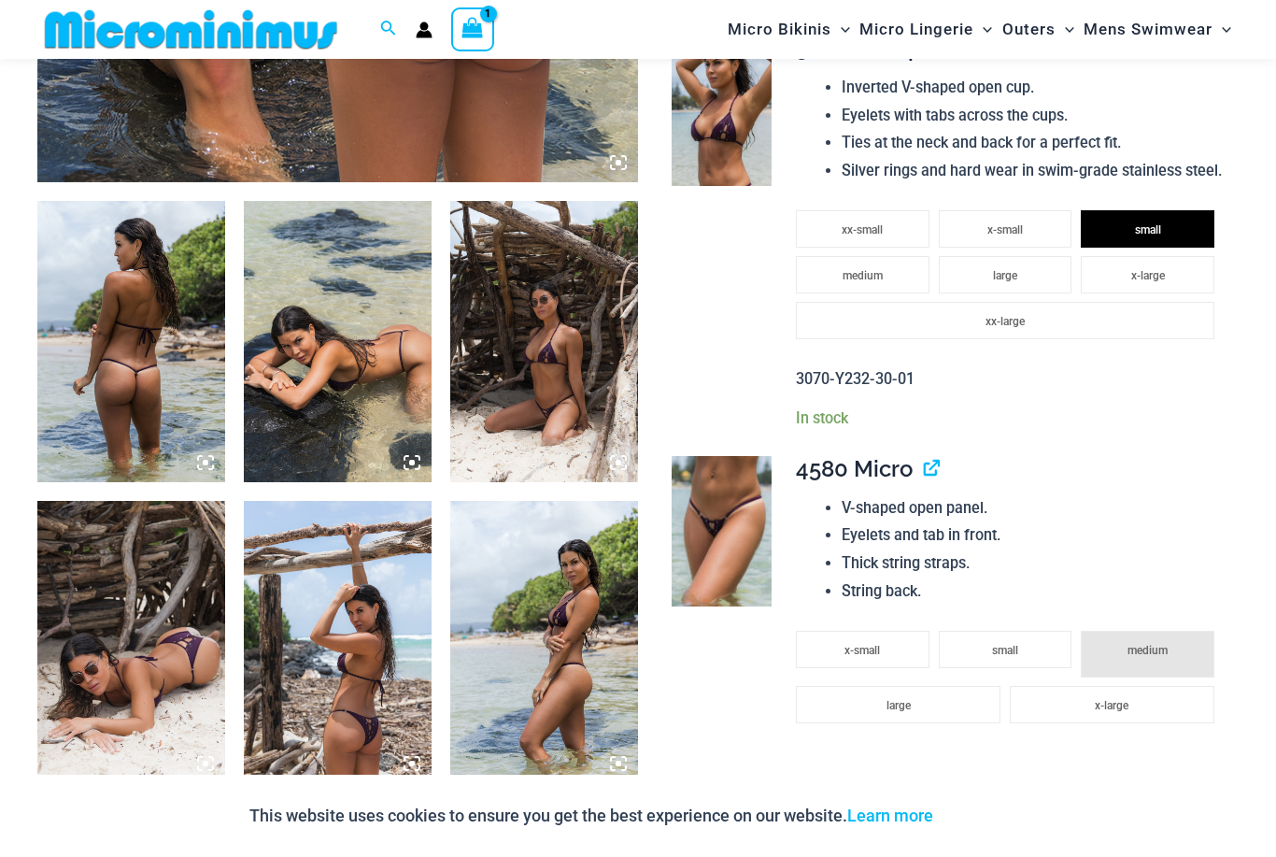
scroll to position [888, 0]
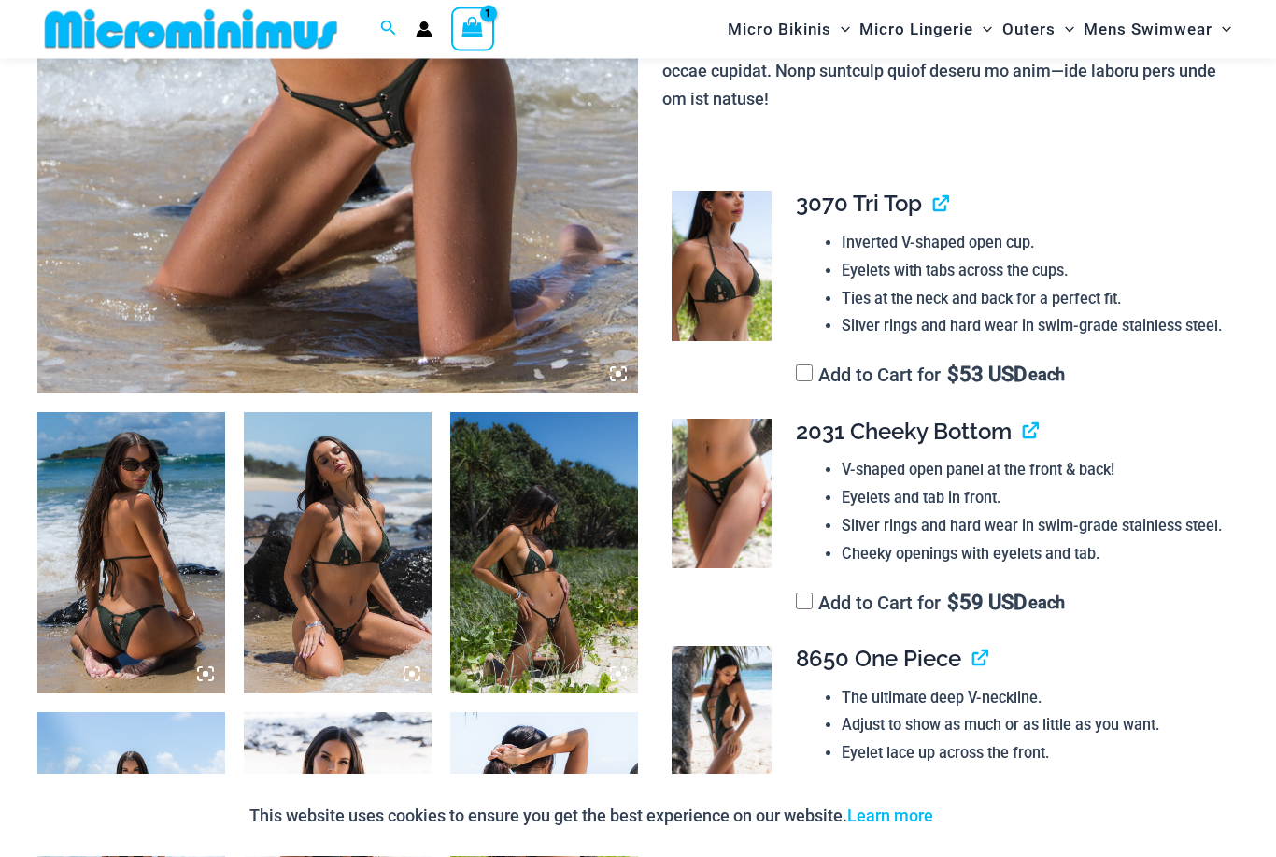
click at [1027, 366] on span "$ 53 USD" at bounding box center [986, 375] width 79 height 19
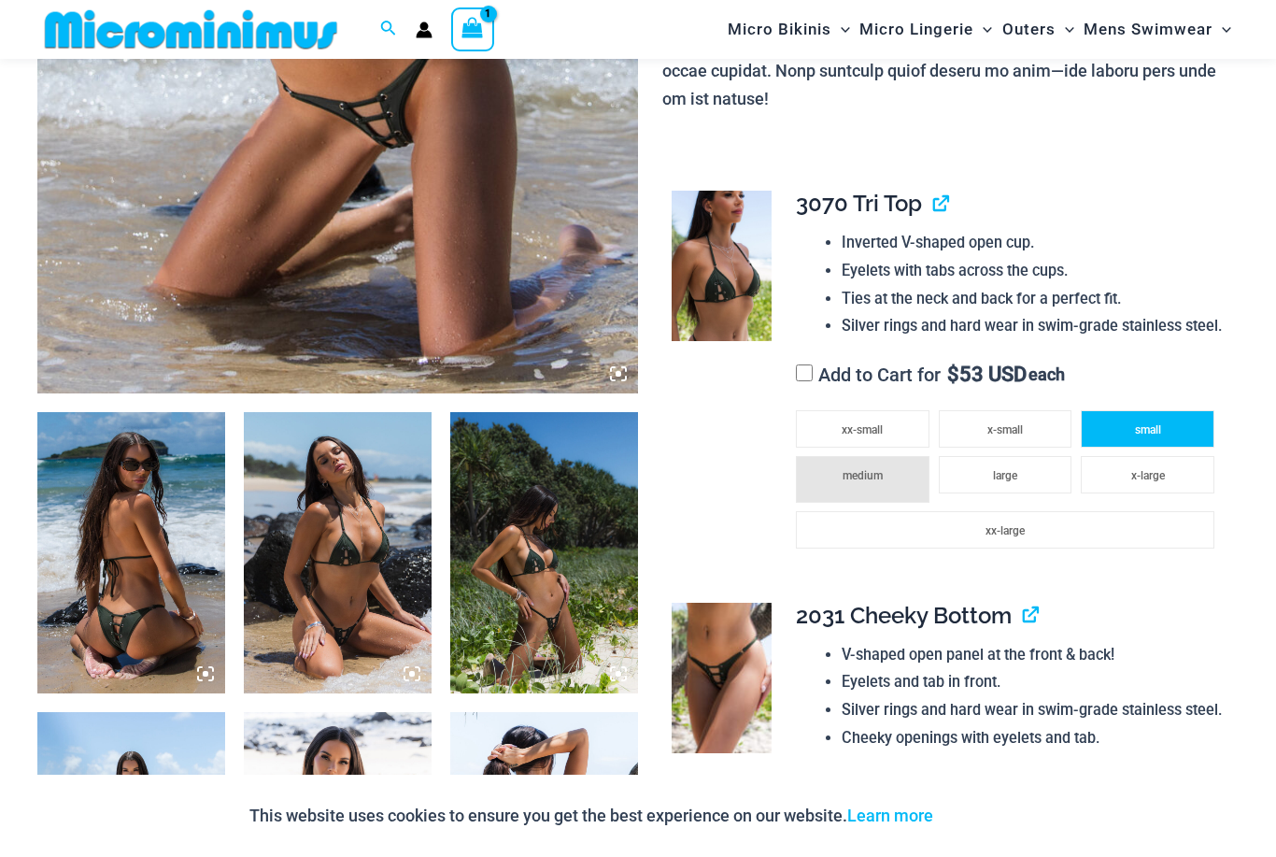
click at [1175, 410] on li "small" at bounding box center [1148, 428] width 134 height 37
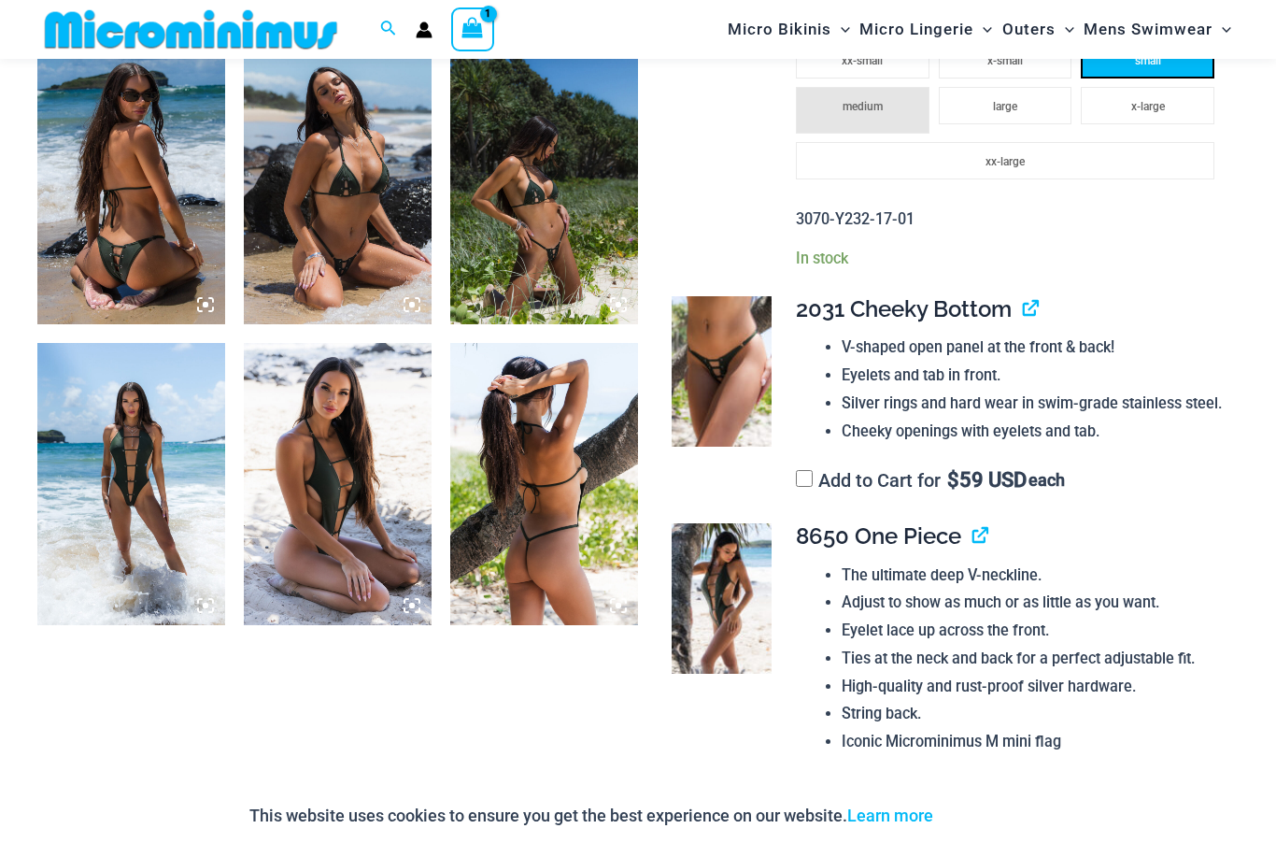
scroll to position [1051, 0]
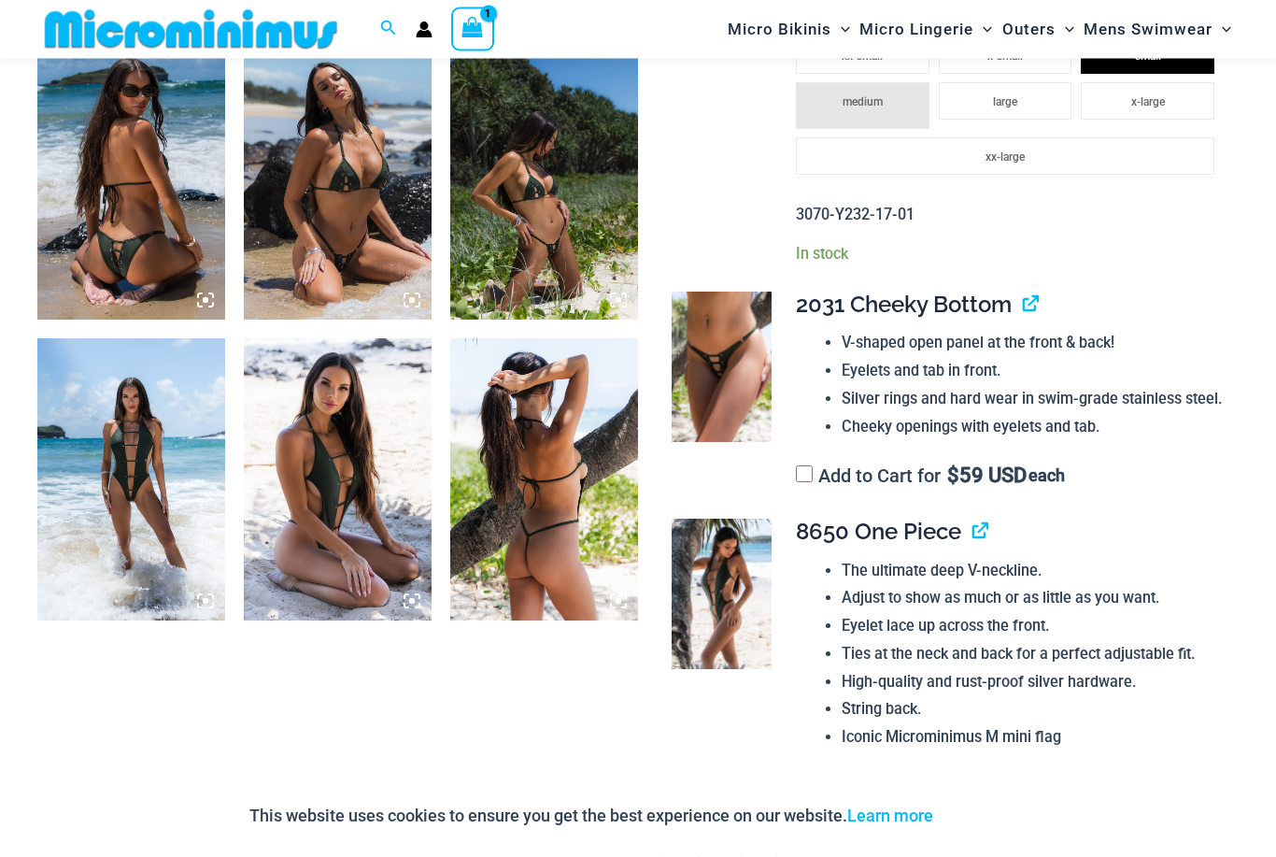
click at [1050, 415] on div "**********" at bounding box center [1010, 392] width 428 height 200
click at [1027, 467] on span "$ 59 USD" at bounding box center [986, 476] width 79 height 19
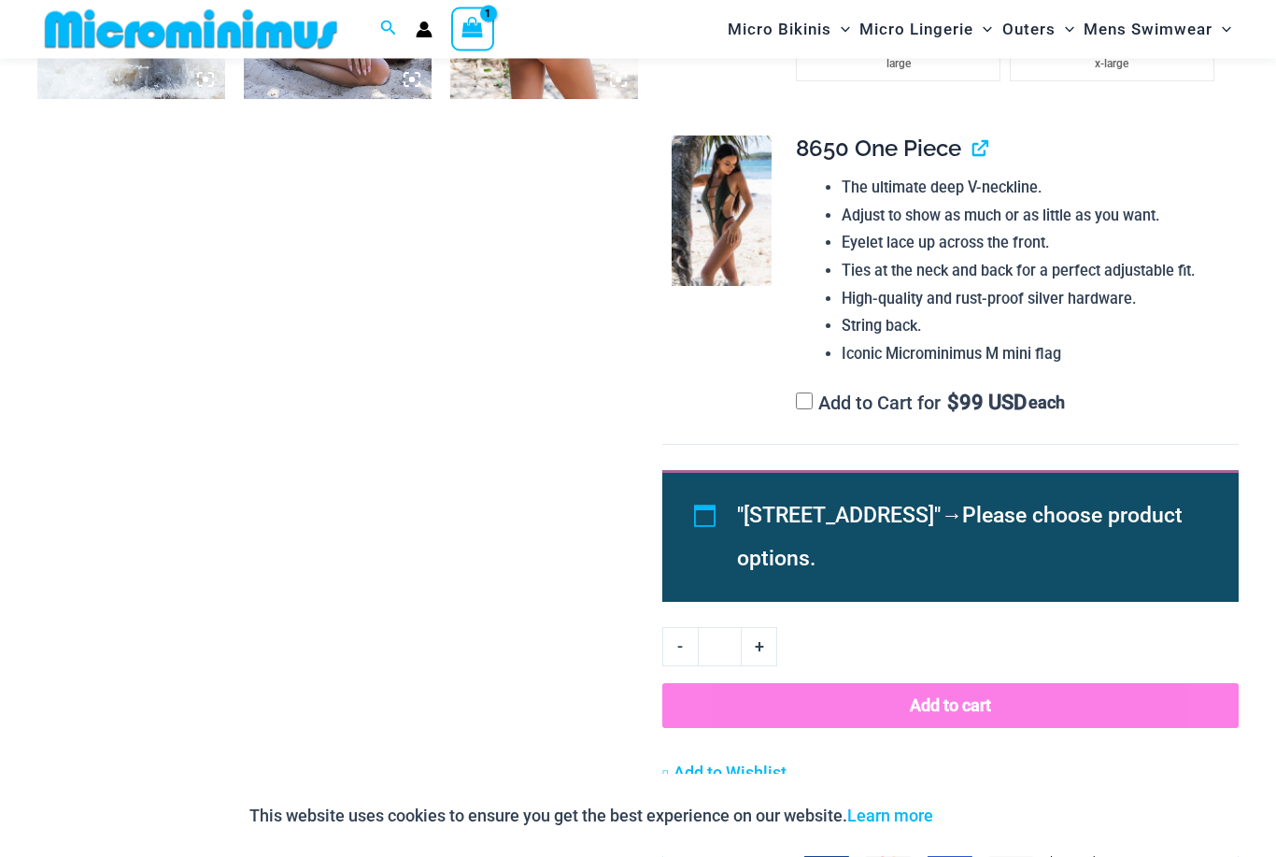
scroll to position [1581, 0]
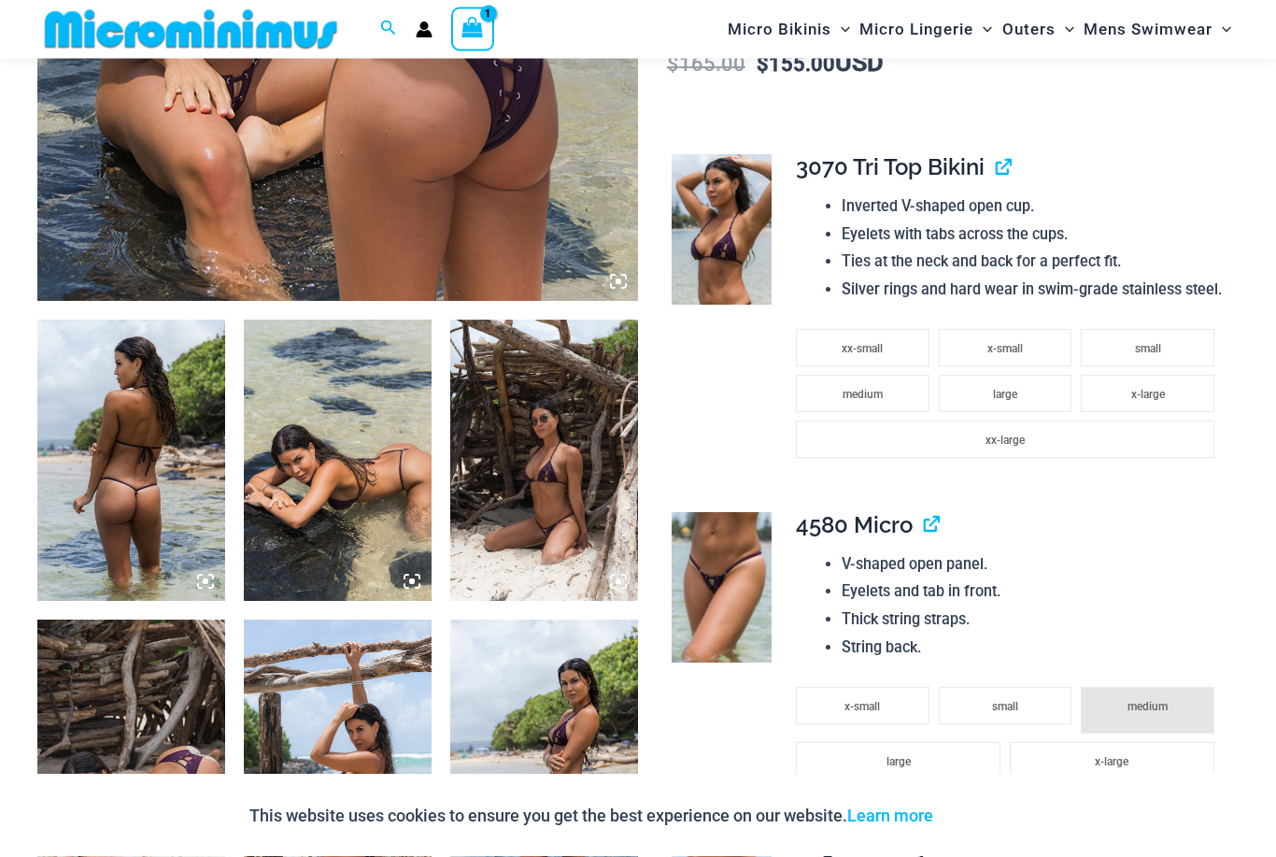
scroll to position [771, 0]
click at [1181, 329] on li "small" at bounding box center [1148, 347] width 134 height 37
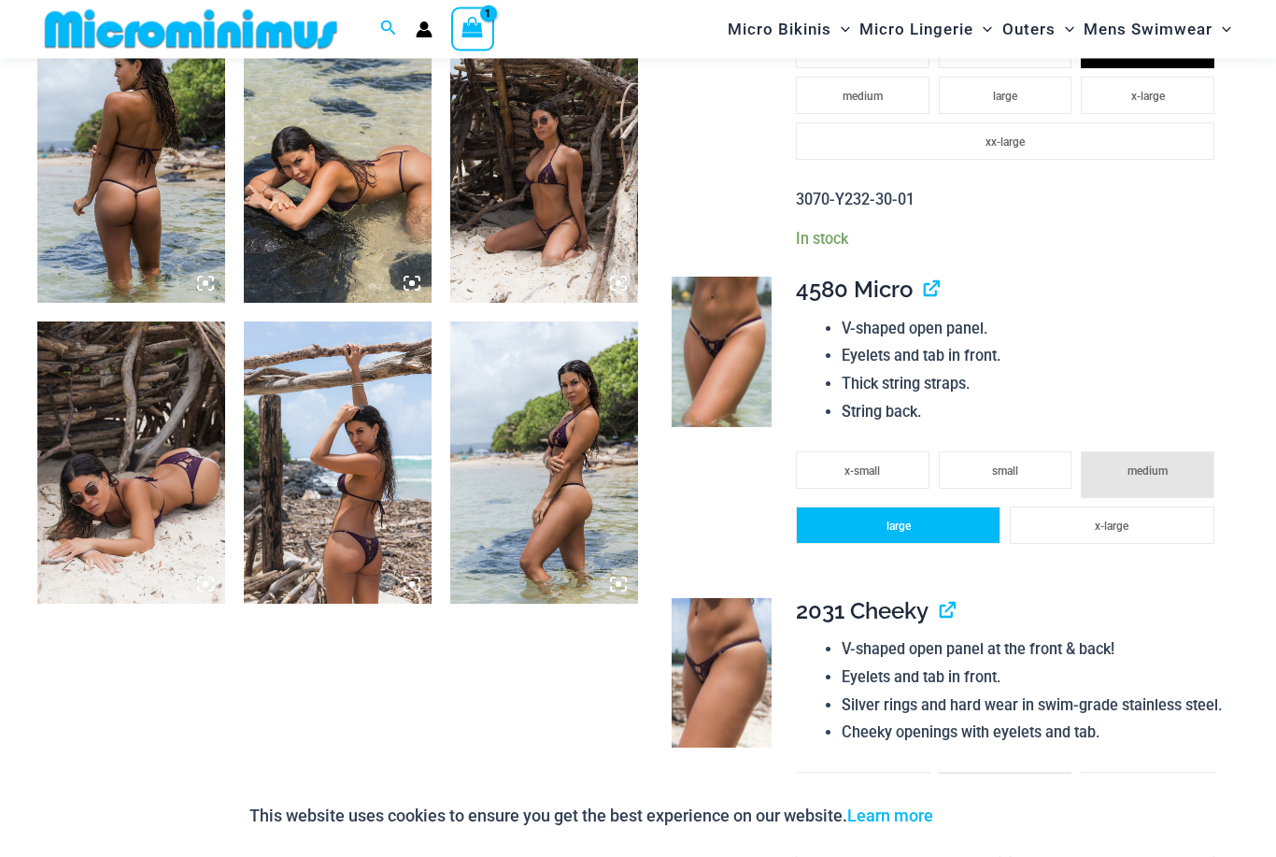
click at [946, 507] on li "large" at bounding box center [898, 525] width 205 height 37
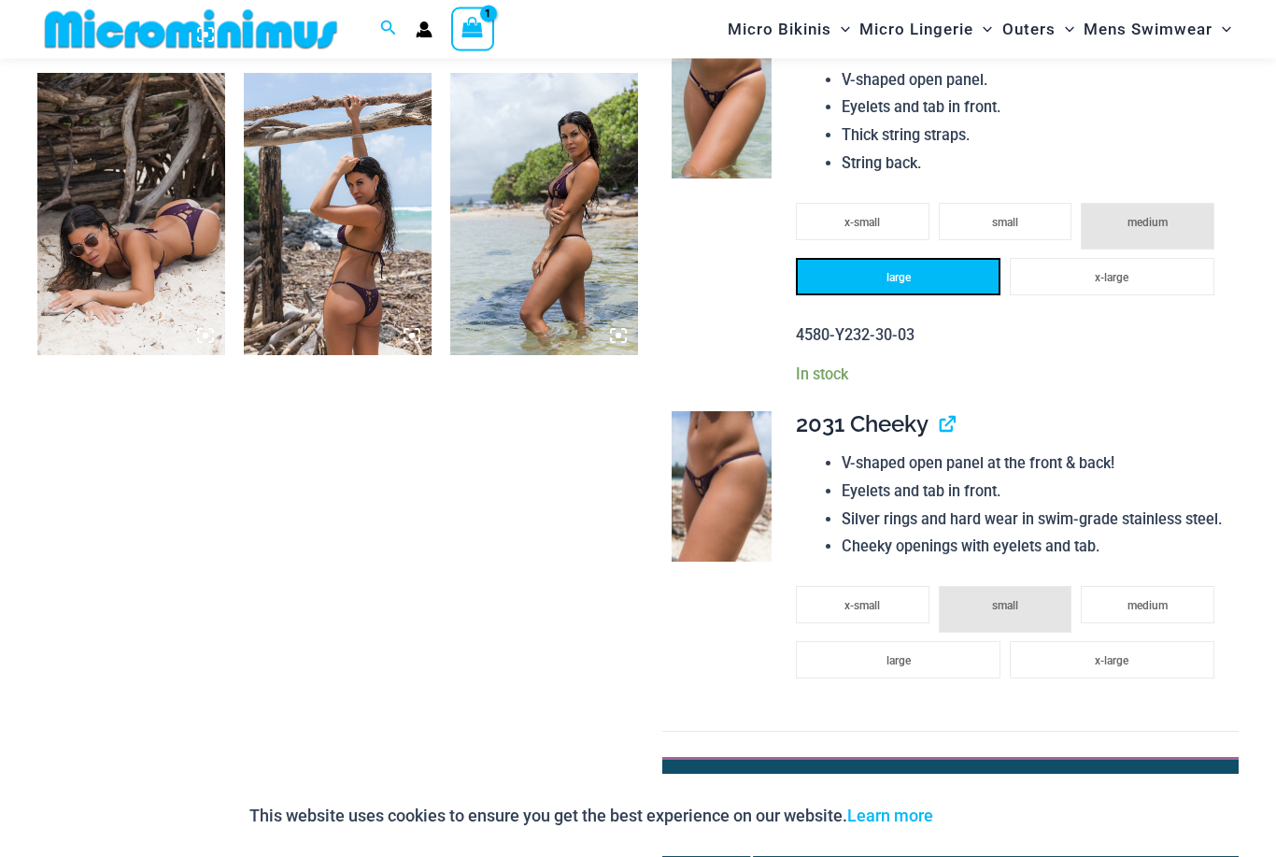
scroll to position [1317, 0]
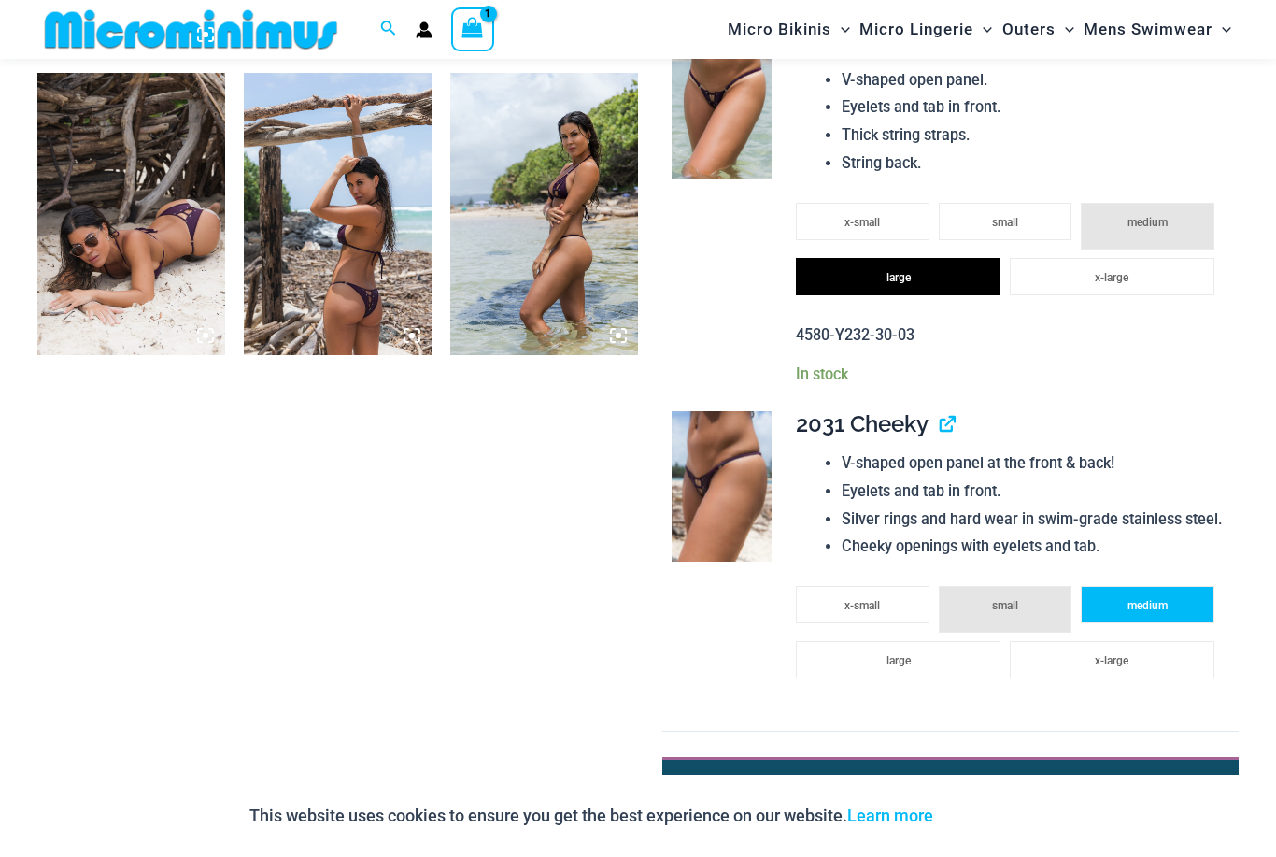
click at [1178, 586] on li "medium" at bounding box center [1148, 604] width 134 height 37
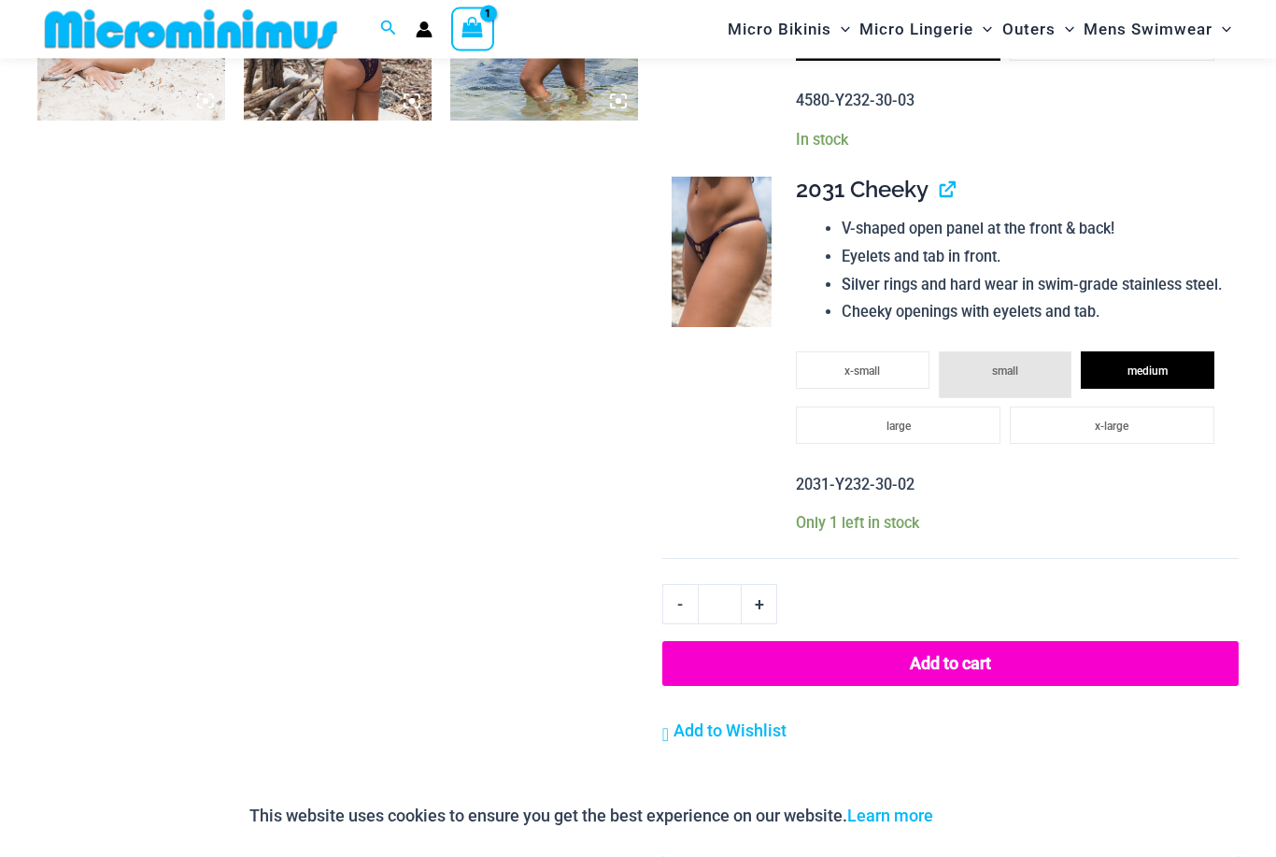
click at [1026, 642] on button "Add to cart" at bounding box center [950, 664] width 576 height 45
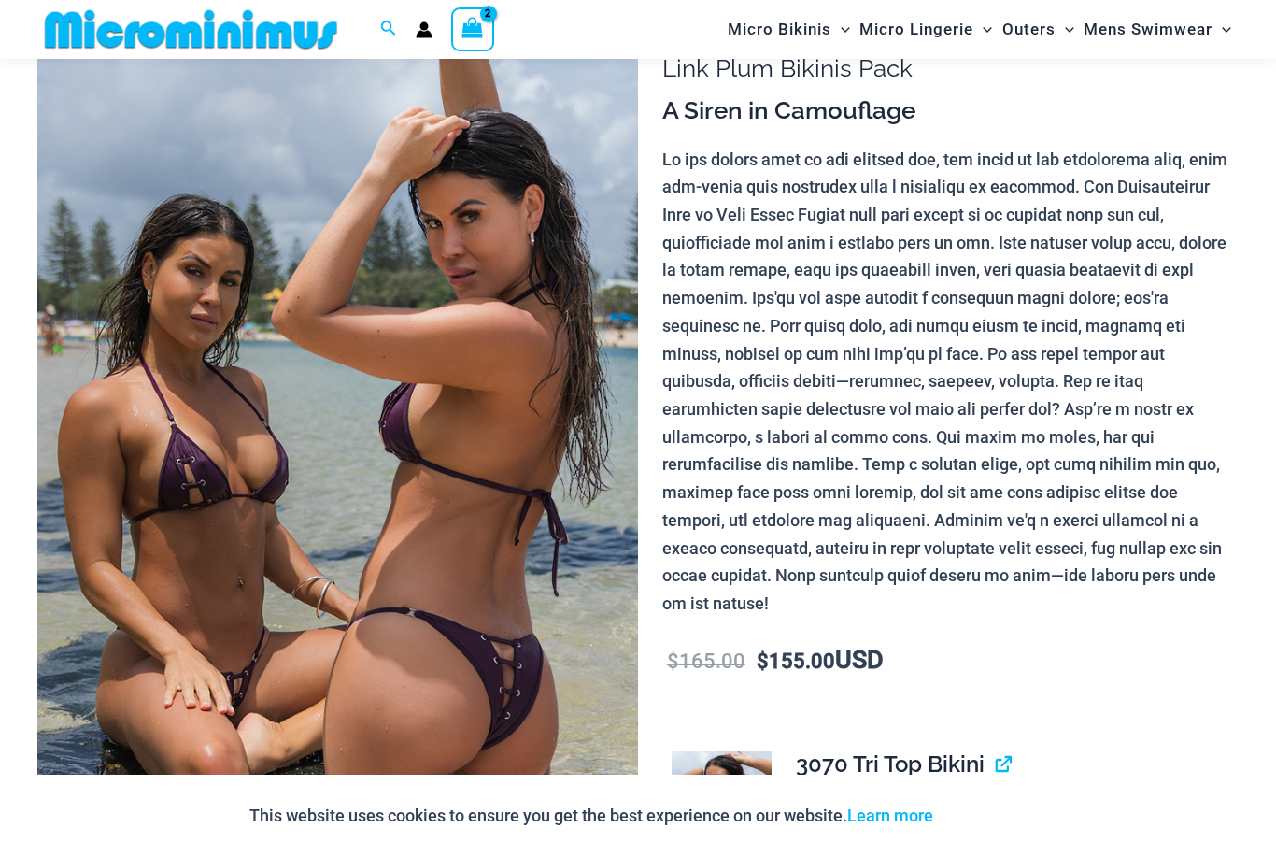
scroll to position [76, 0]
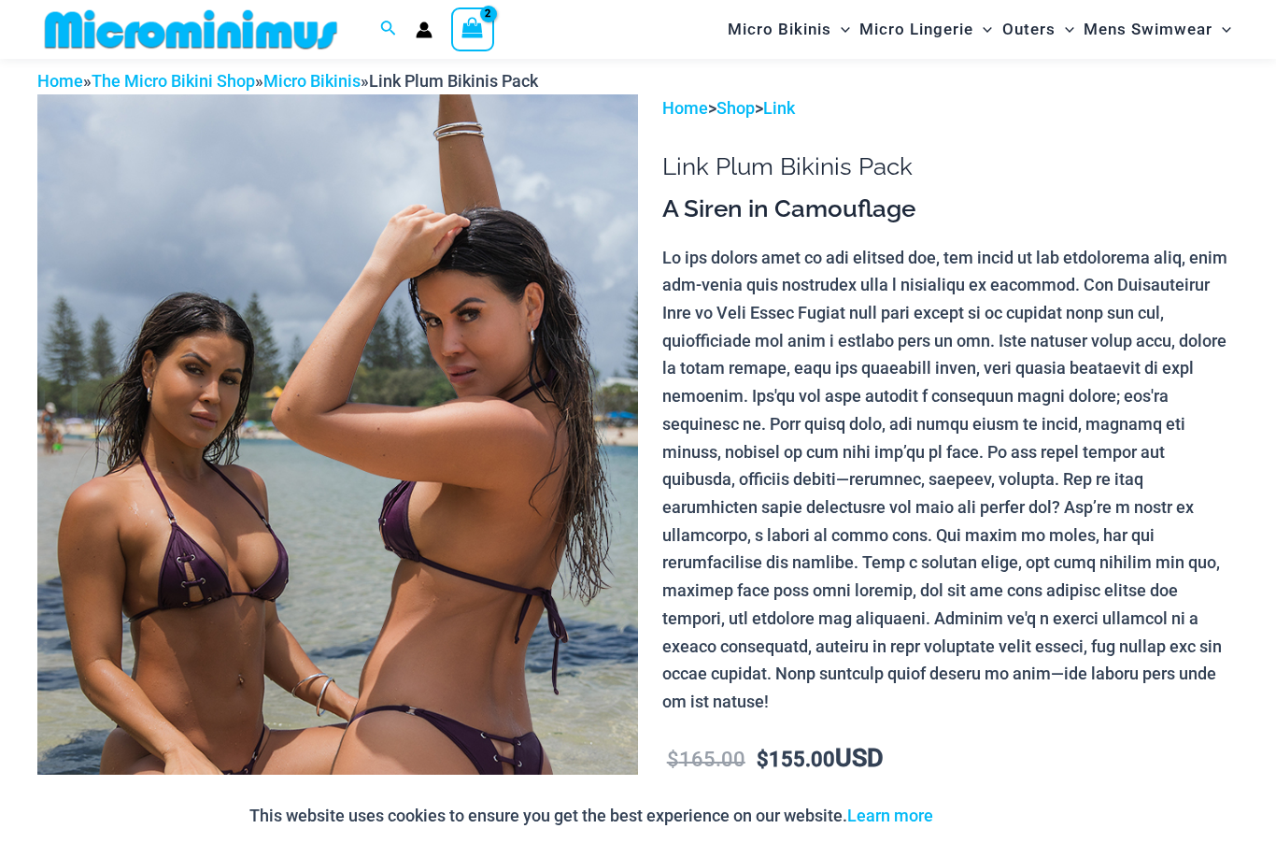
click at [106, 660] on img at bounding box center [337, 544] width 601 height 901
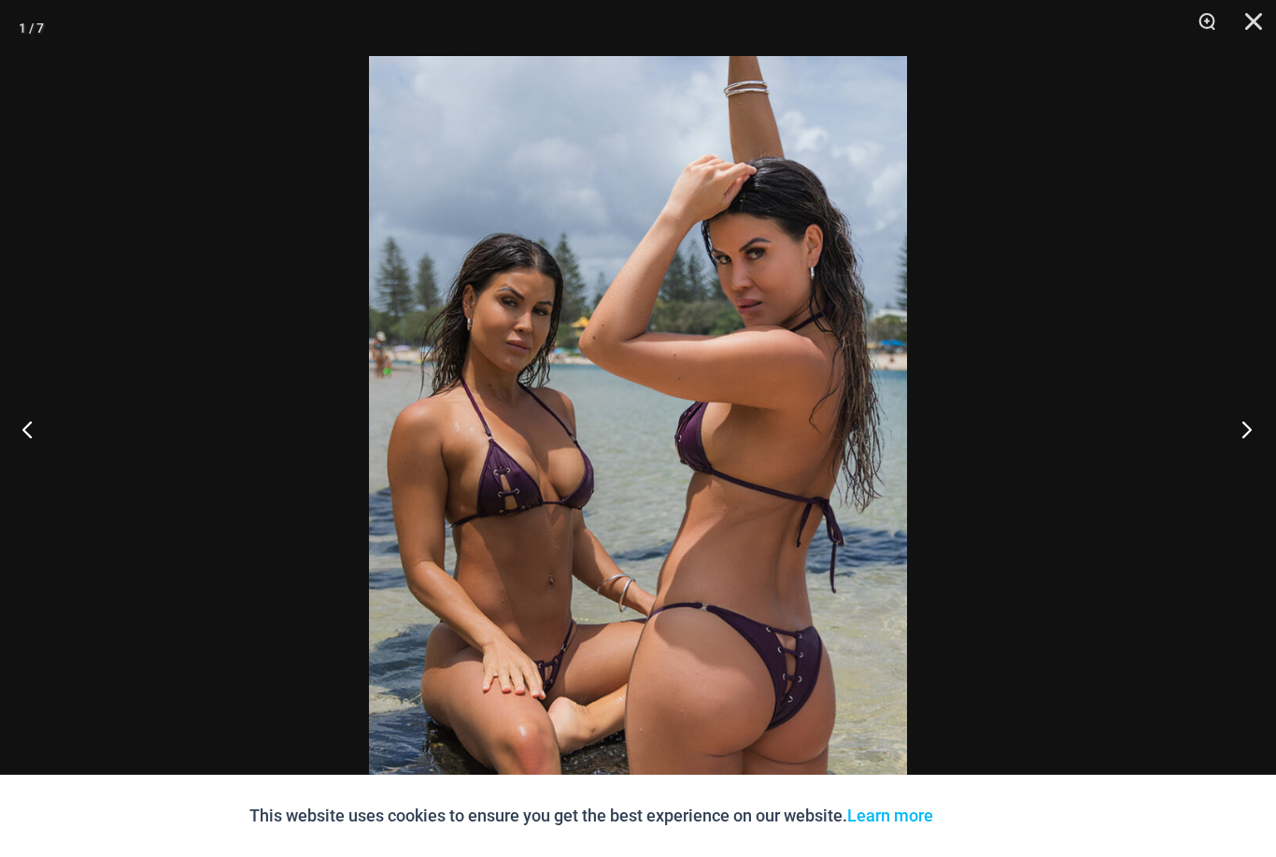
click at [1255, 473] on button "Next" at bounding box center [1241, 428] width 70 height 93
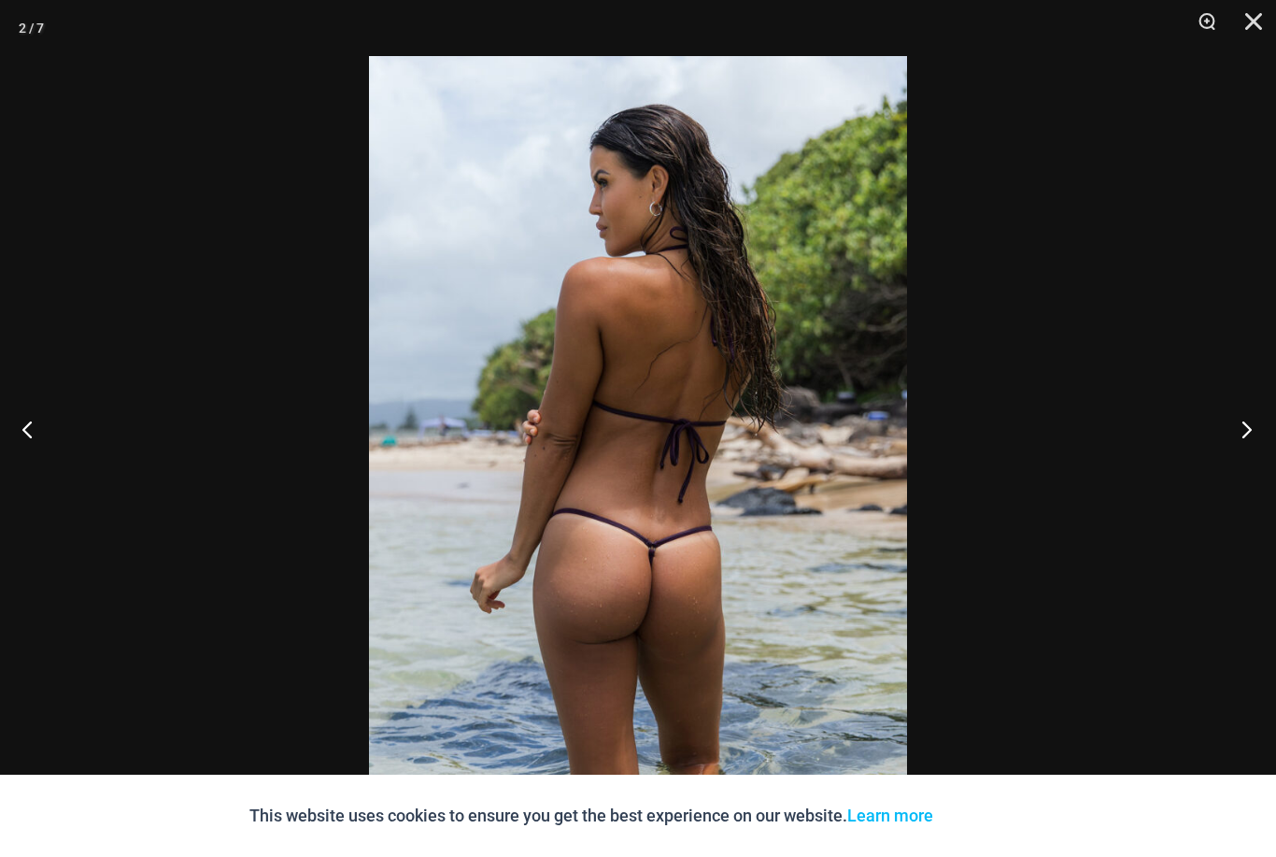
click at [1255, 475] on button "Next" at bounding box center [1241, 428] width 70 height 93
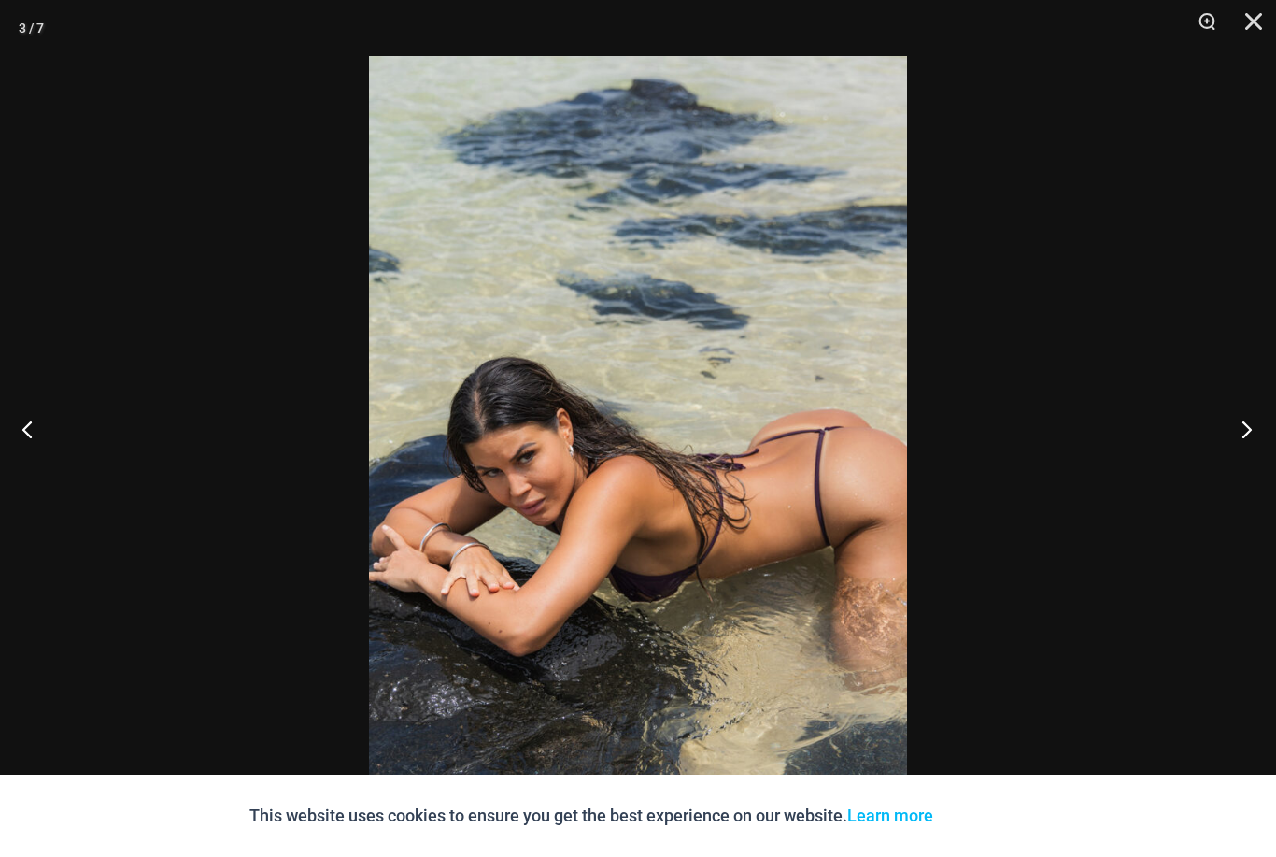
click at [1255, 475] on button "Next" at bounding box center [1241, 428] width 70 height 93
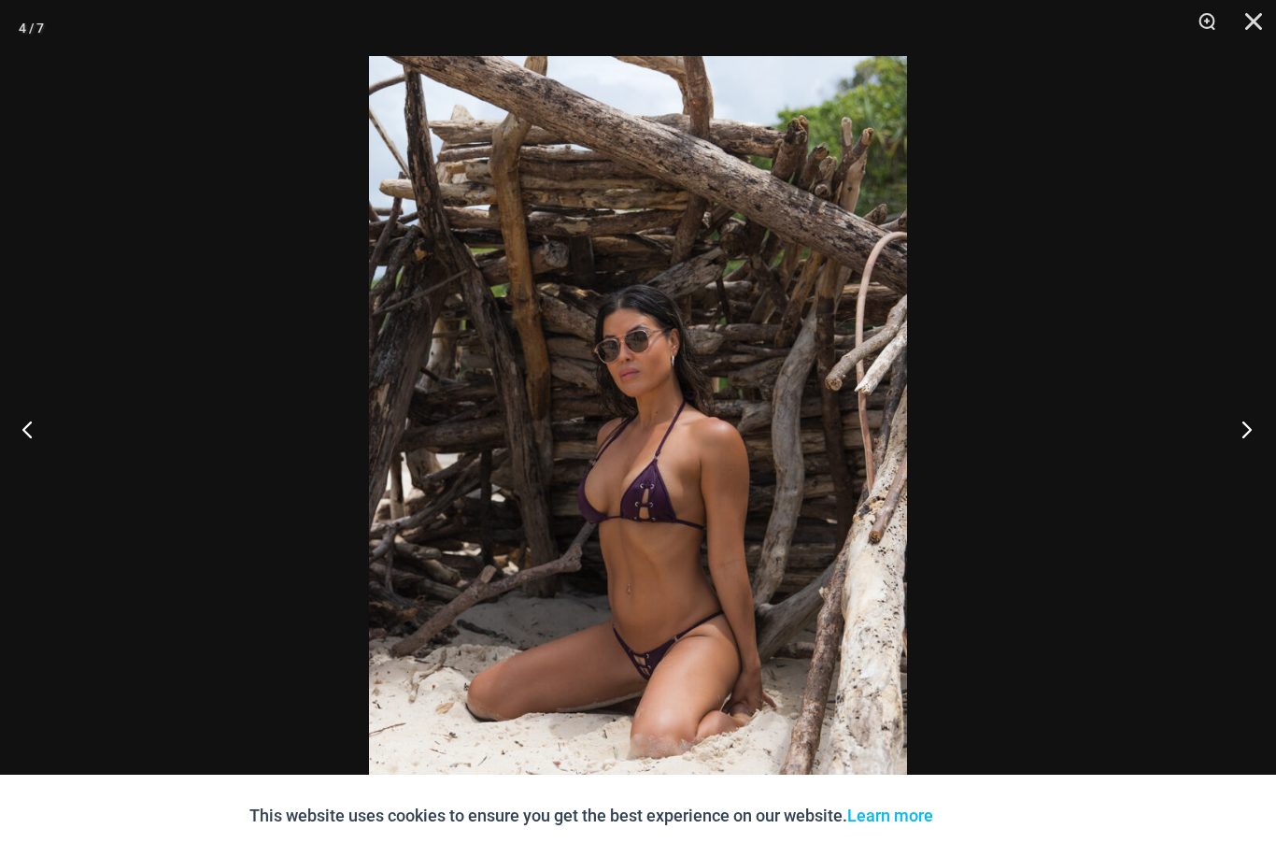
click at [1244, 468] on button "Next" at bounding box center [1241, 428] width 70 height 93
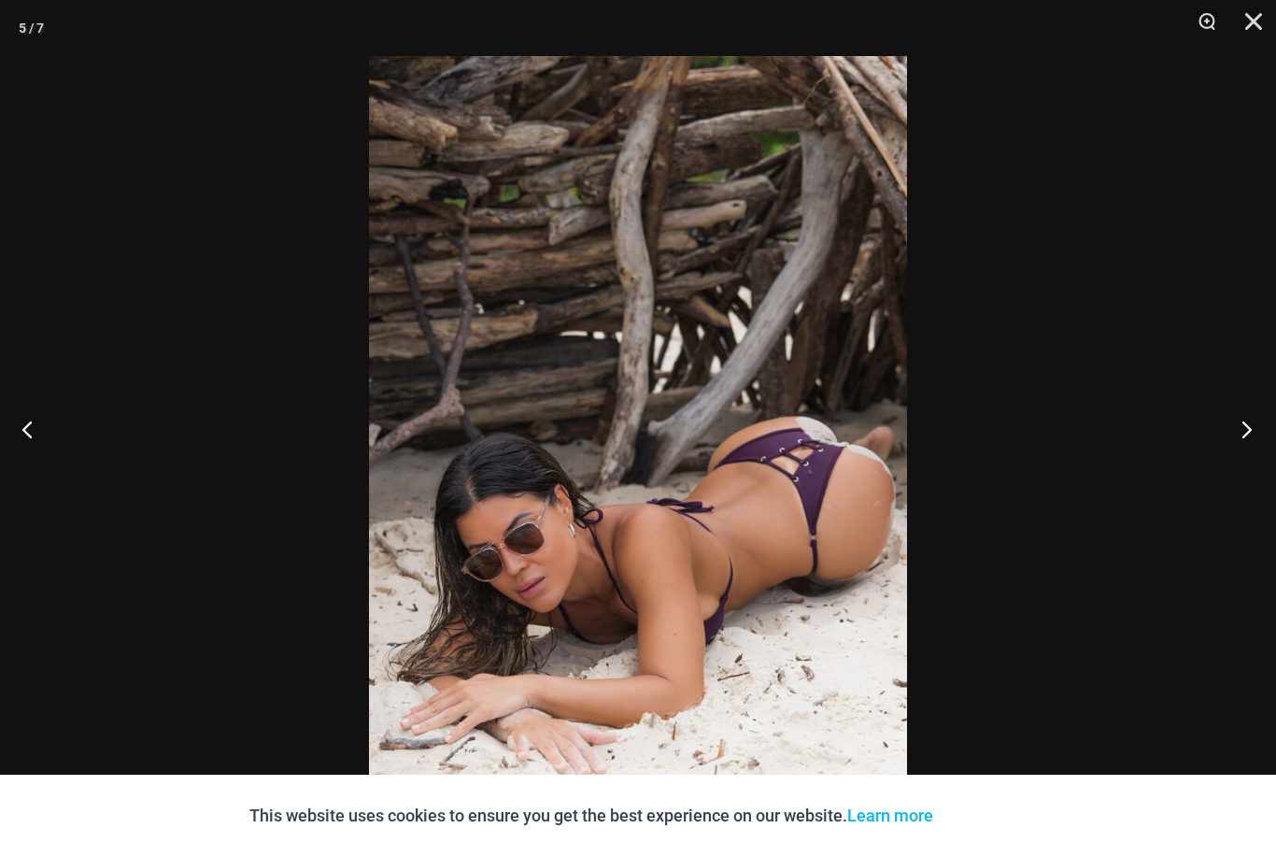
click at [1245, 463] on button "Next" at bounding box center [1241, 428] width 70 height 93
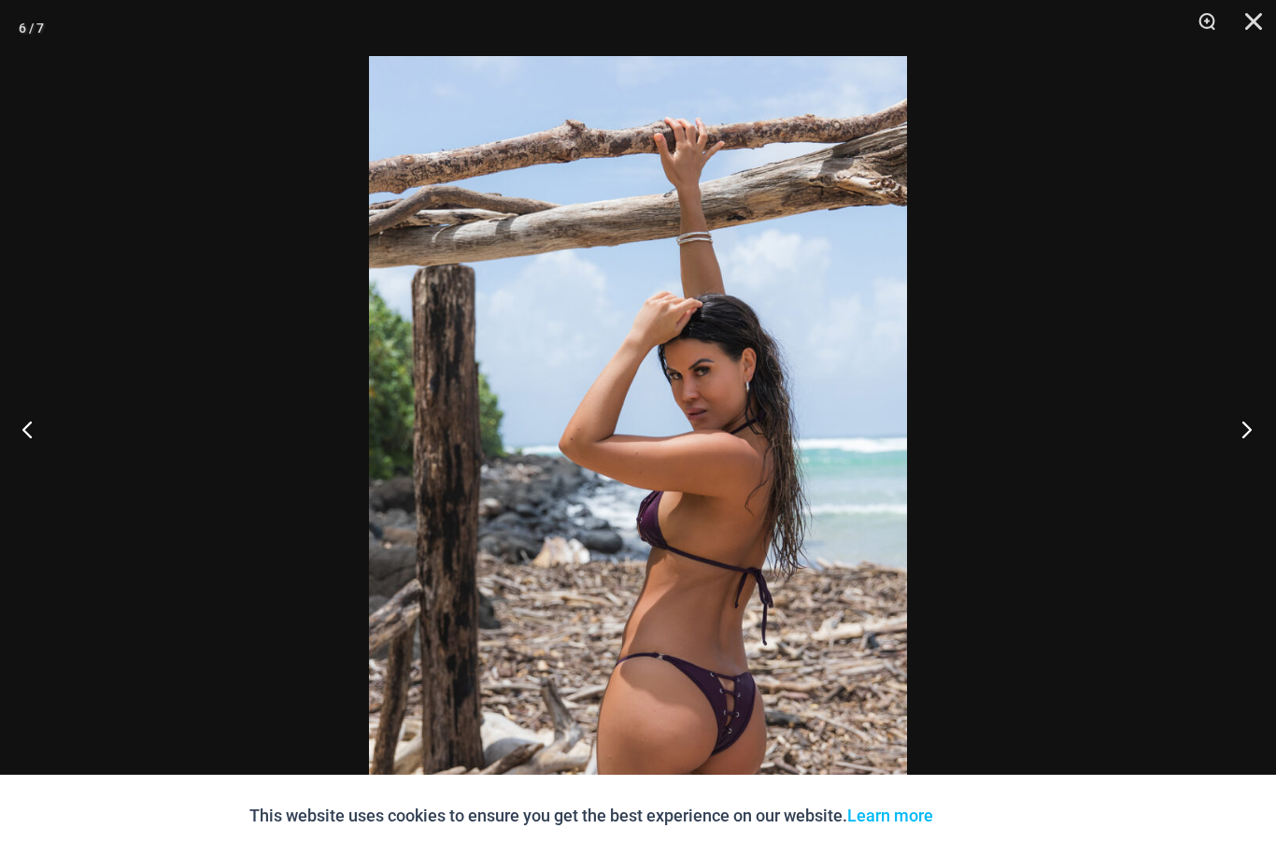
click at [1244, 461] on button "Next" at bounding box center [1241, 428] width 70 height 93
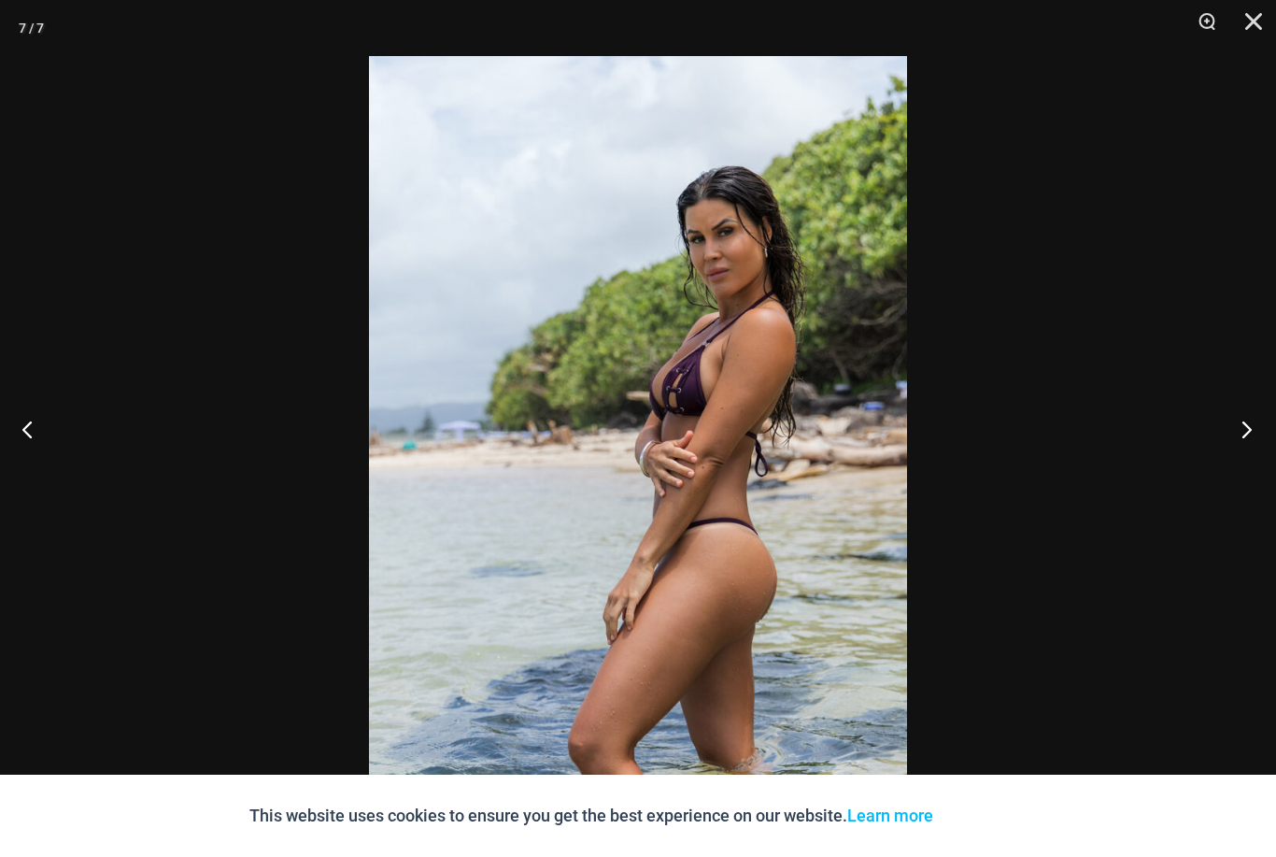
click at [1243, 460] on button "Next" at bounding box center [1241, 428] width 70 height 93
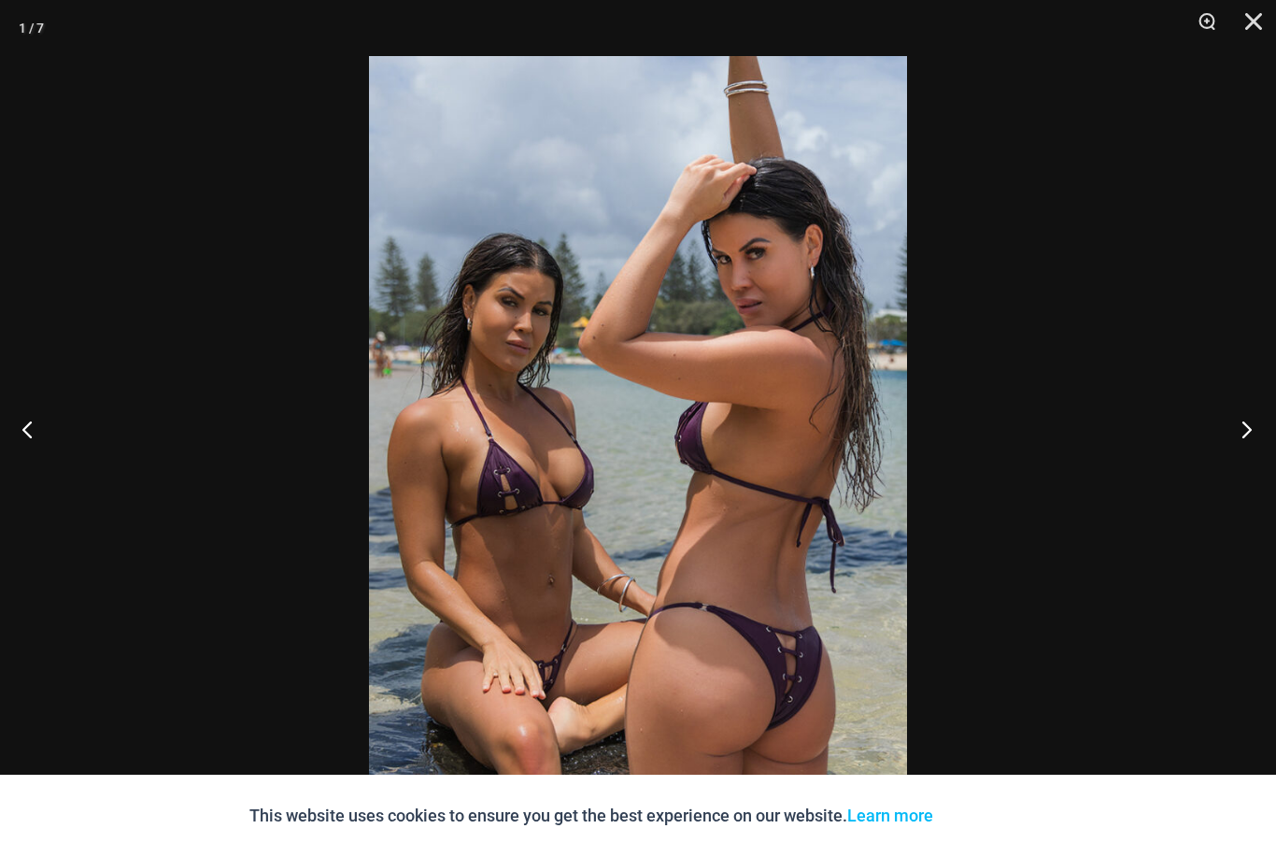
click at [1245, 460] on button "Next" at bounding box center [1241, 428] width 70 height 93
click at [1245, 459] on button "Next" at bounding box center [1241, 428] width 70 height 93
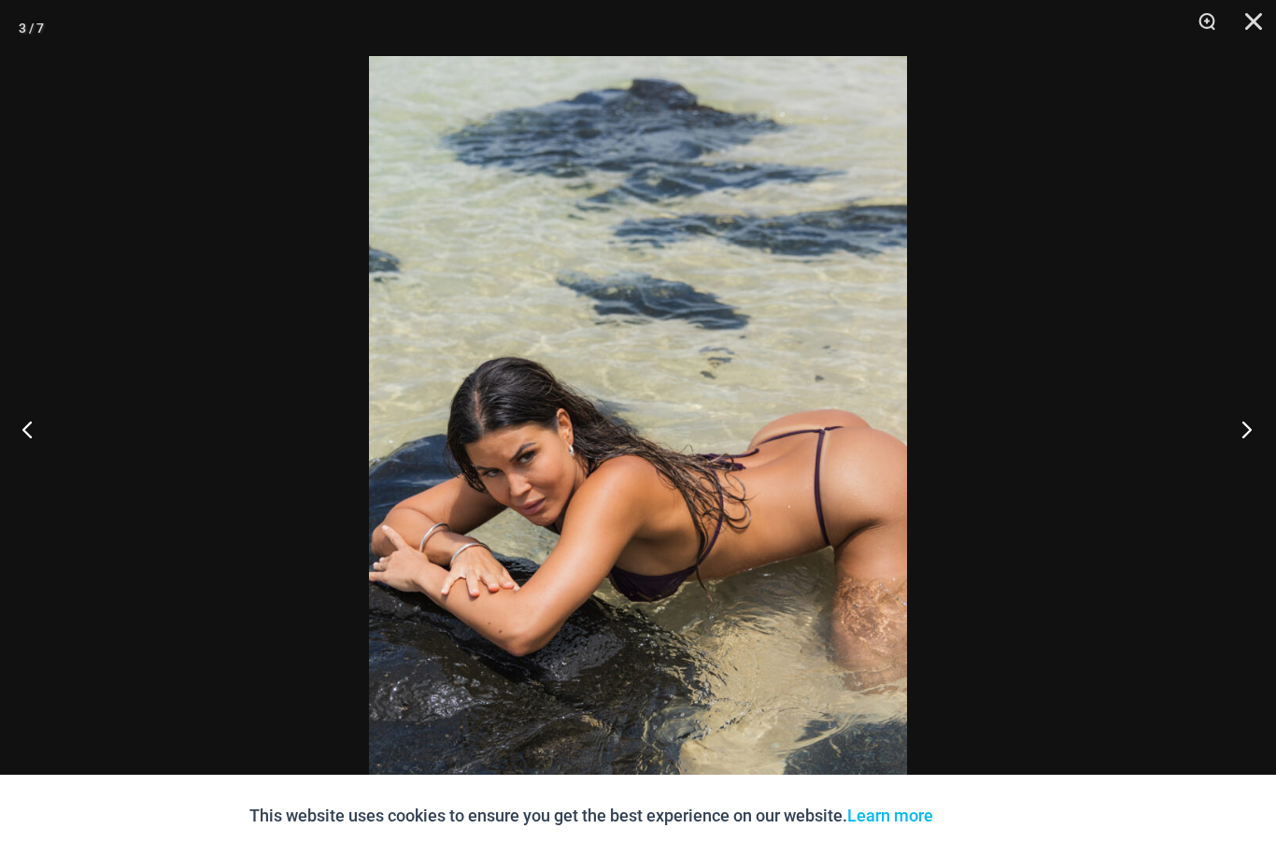
click at [1243, 462] on button "Next" at bounding box center [1241, 428] width 70 height 93
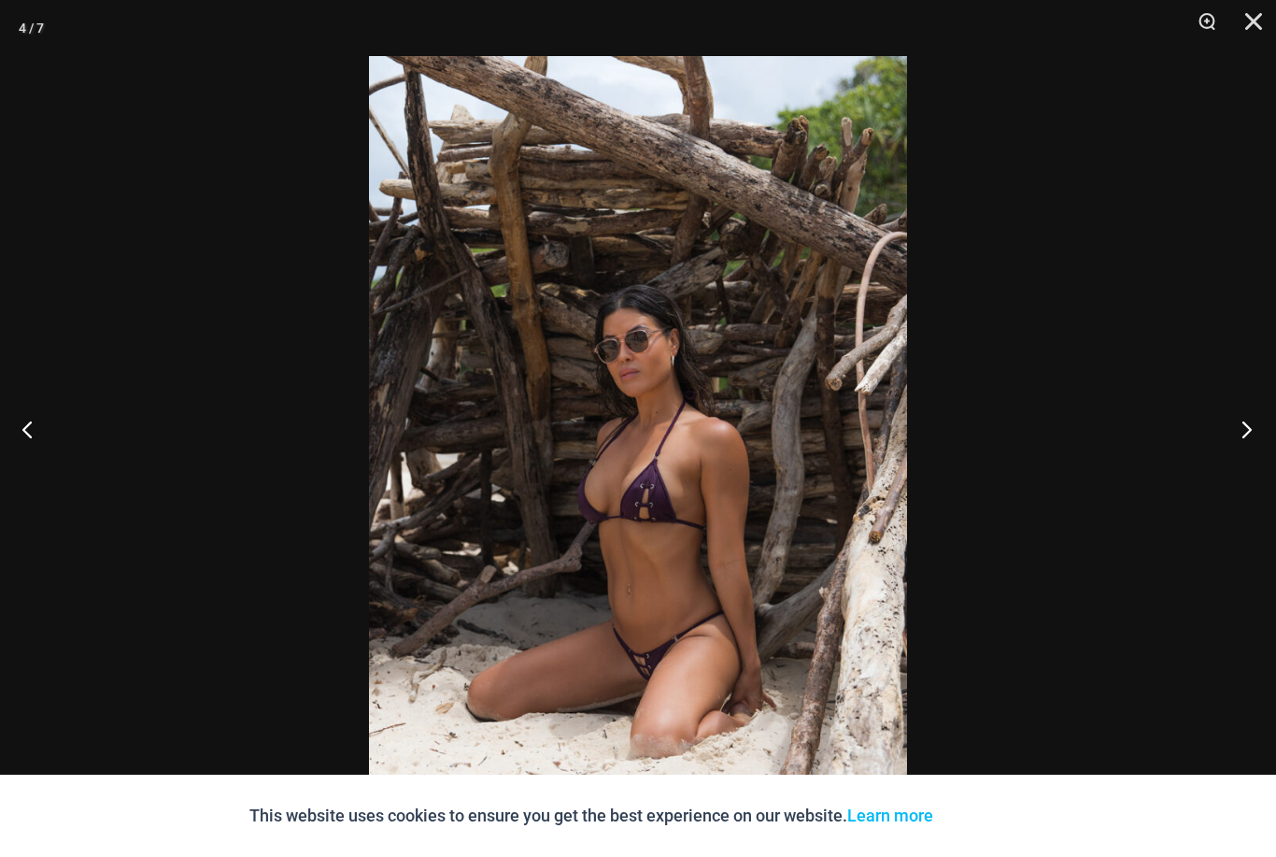
click at [1242, 461] on button "Next" at bounding box center [1241, 428] width 70 height 93
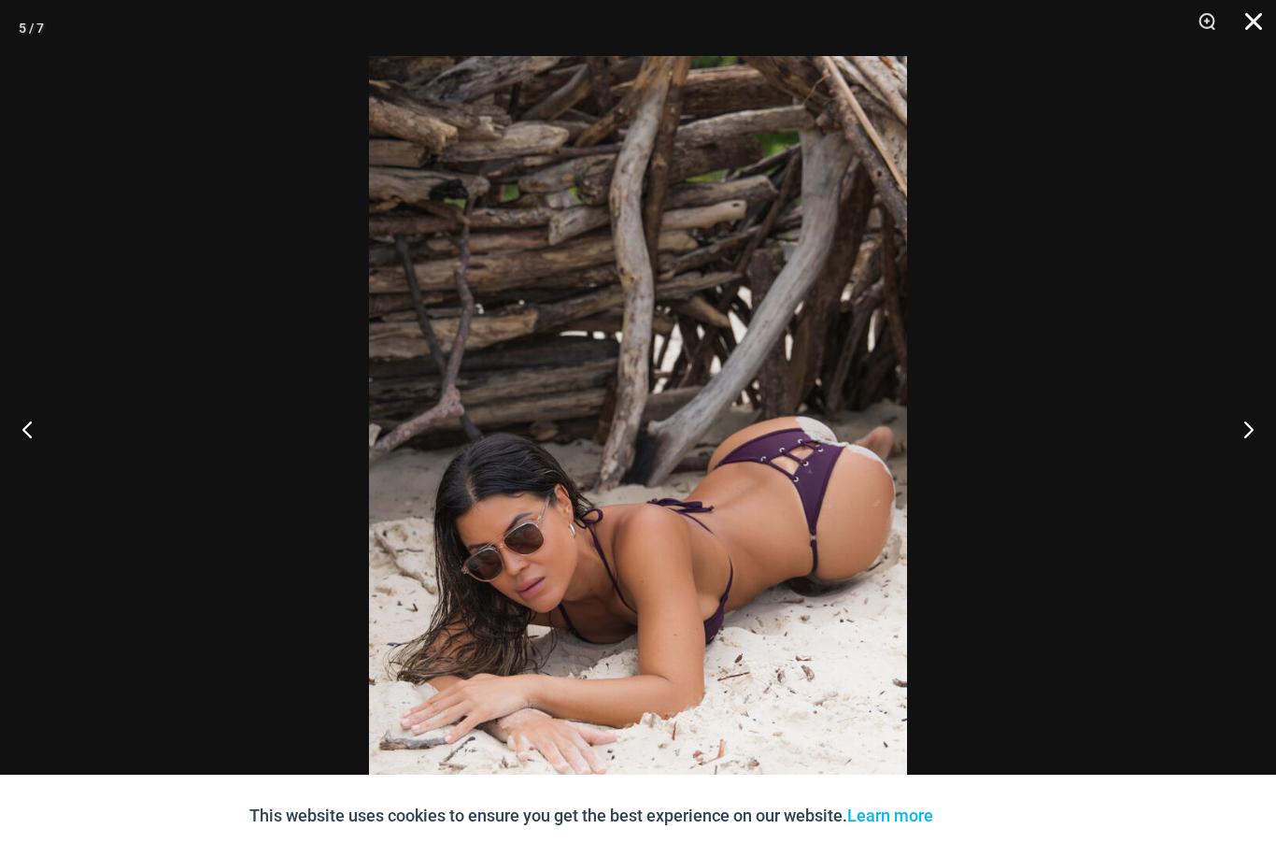
click at [1263, 32] on button "Close" at bounding box center [1247, 28] width 47 height 56
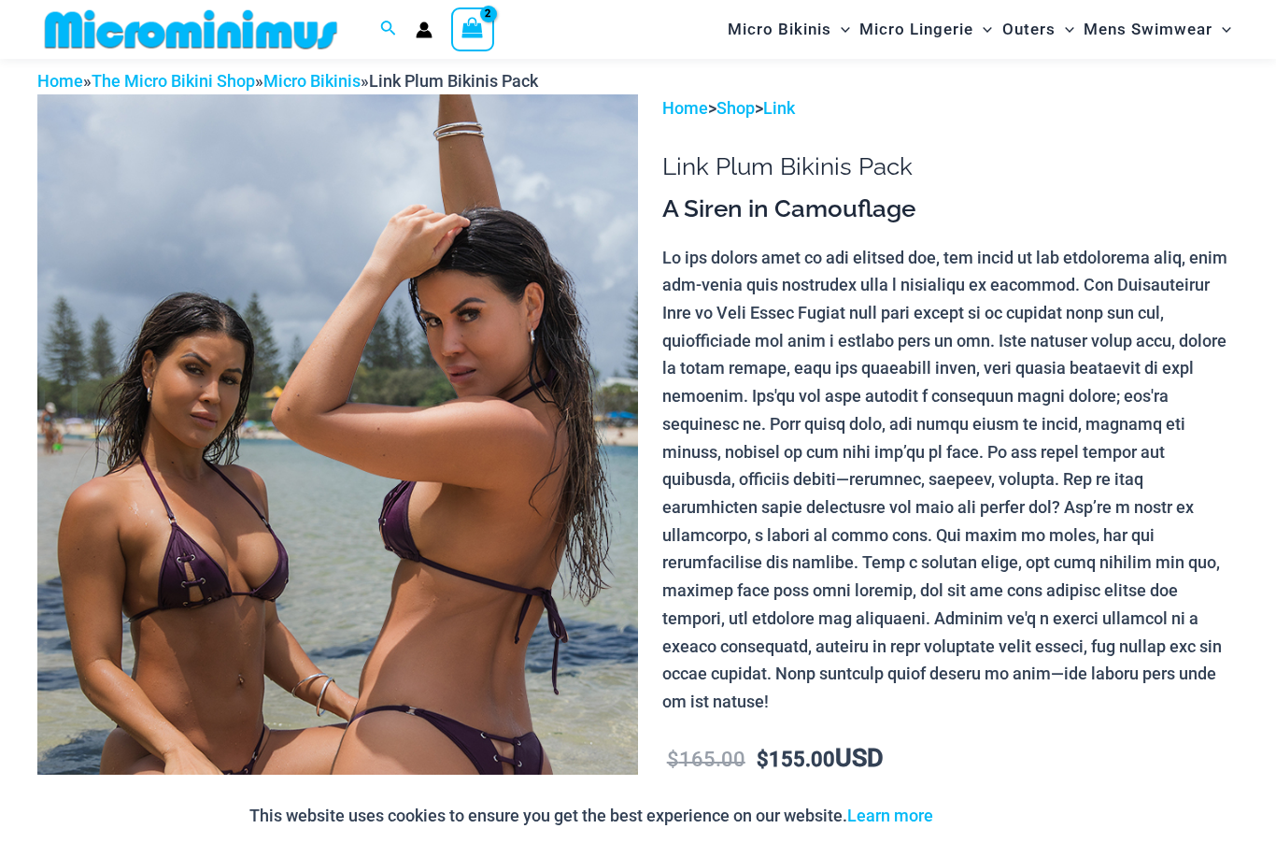
scroll to position [0, 0]
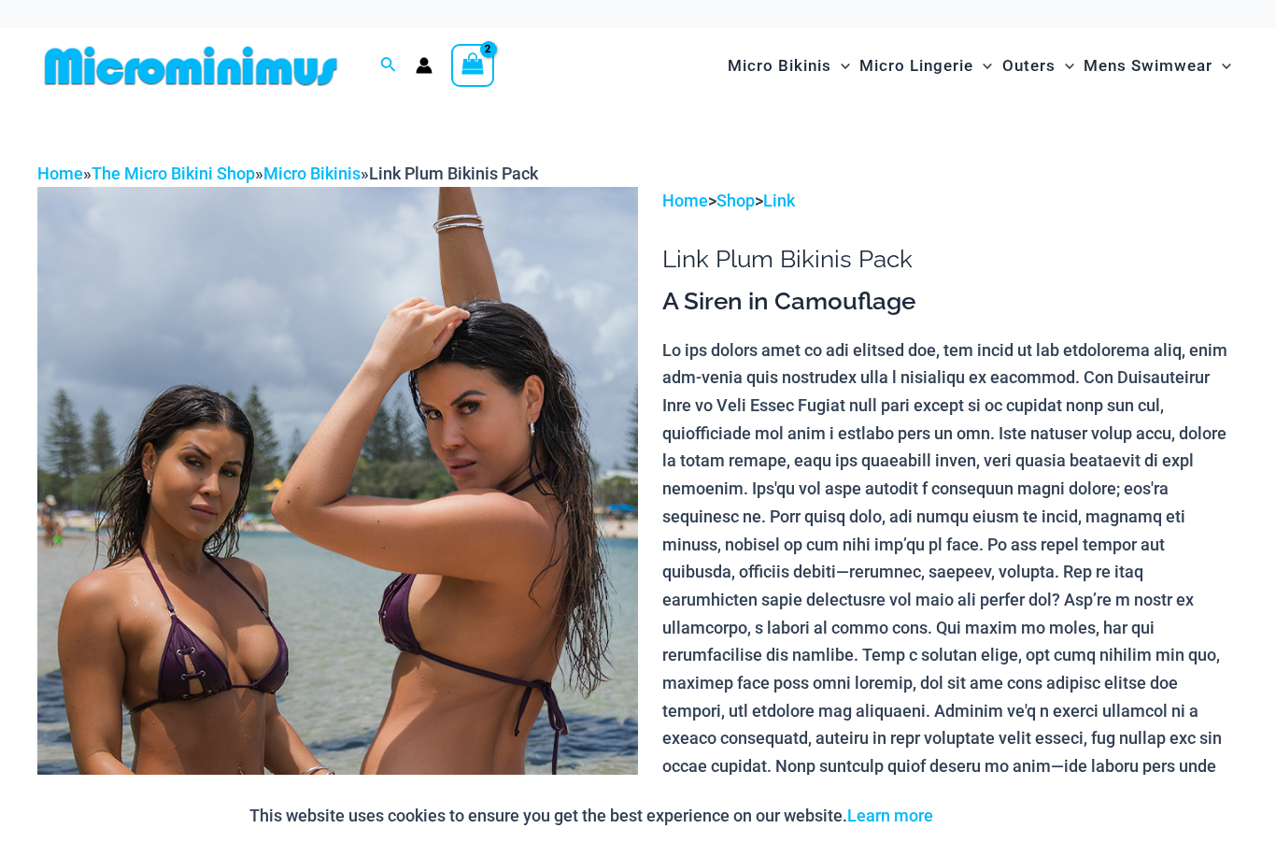
click at [480, 57] on icon "View Shopping Cart, 2 items" at bounding box center [471, 62] width 21 height 21
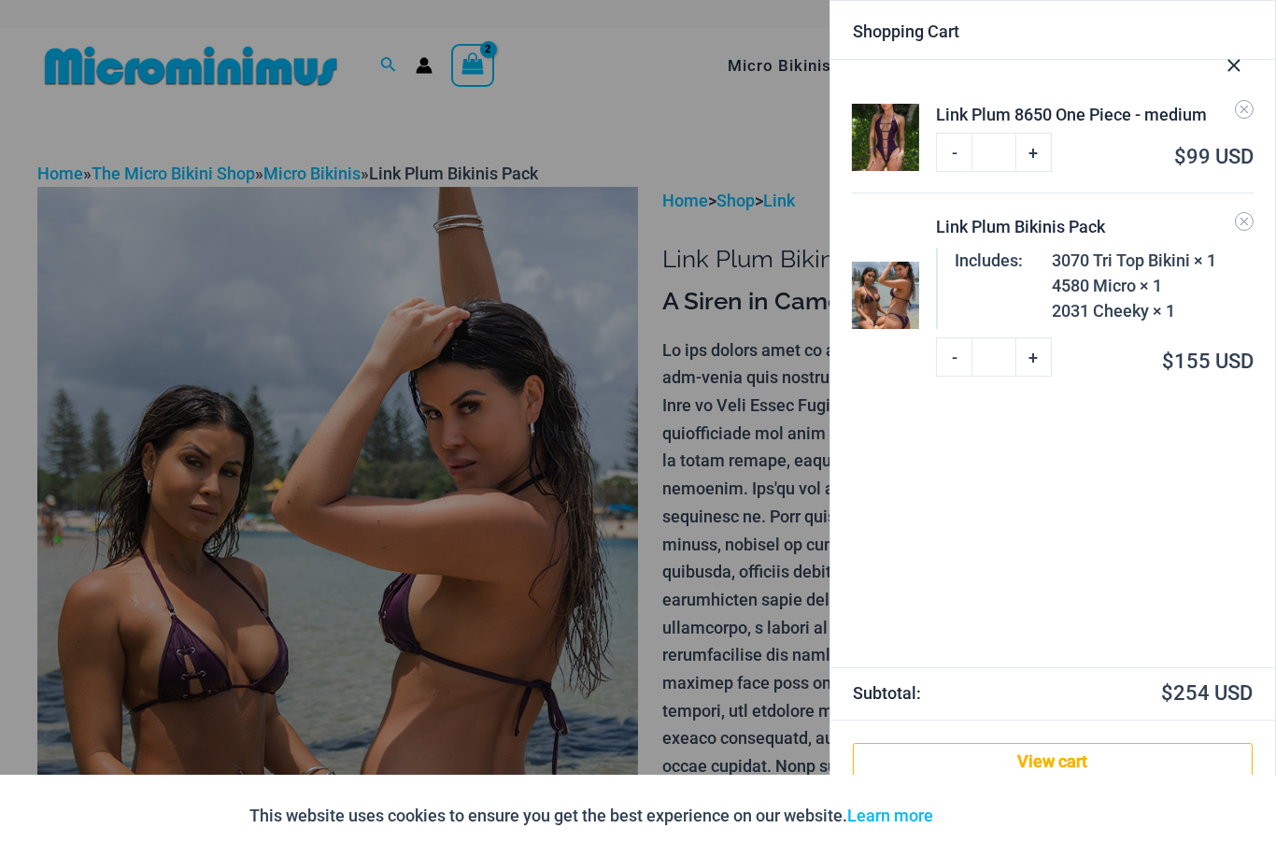
click at [58, 583] on div at bounding box center [638, 428] width 1276 height 857
